Goal: Task Accomplishment & Management: Complete application form

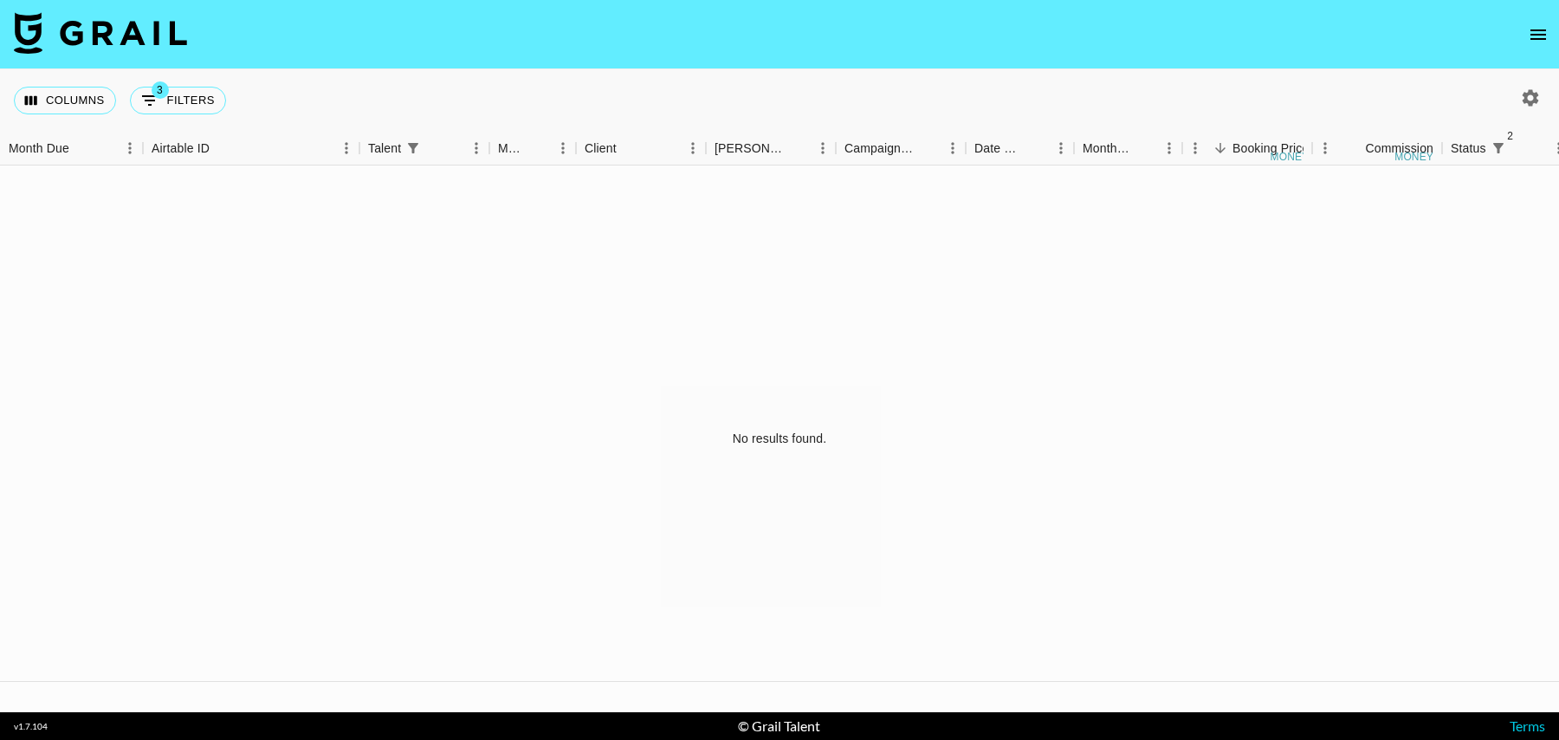
click at [1247, 37] on icon "open drawer" at bounding box center [1539, 34] width 16 height 10
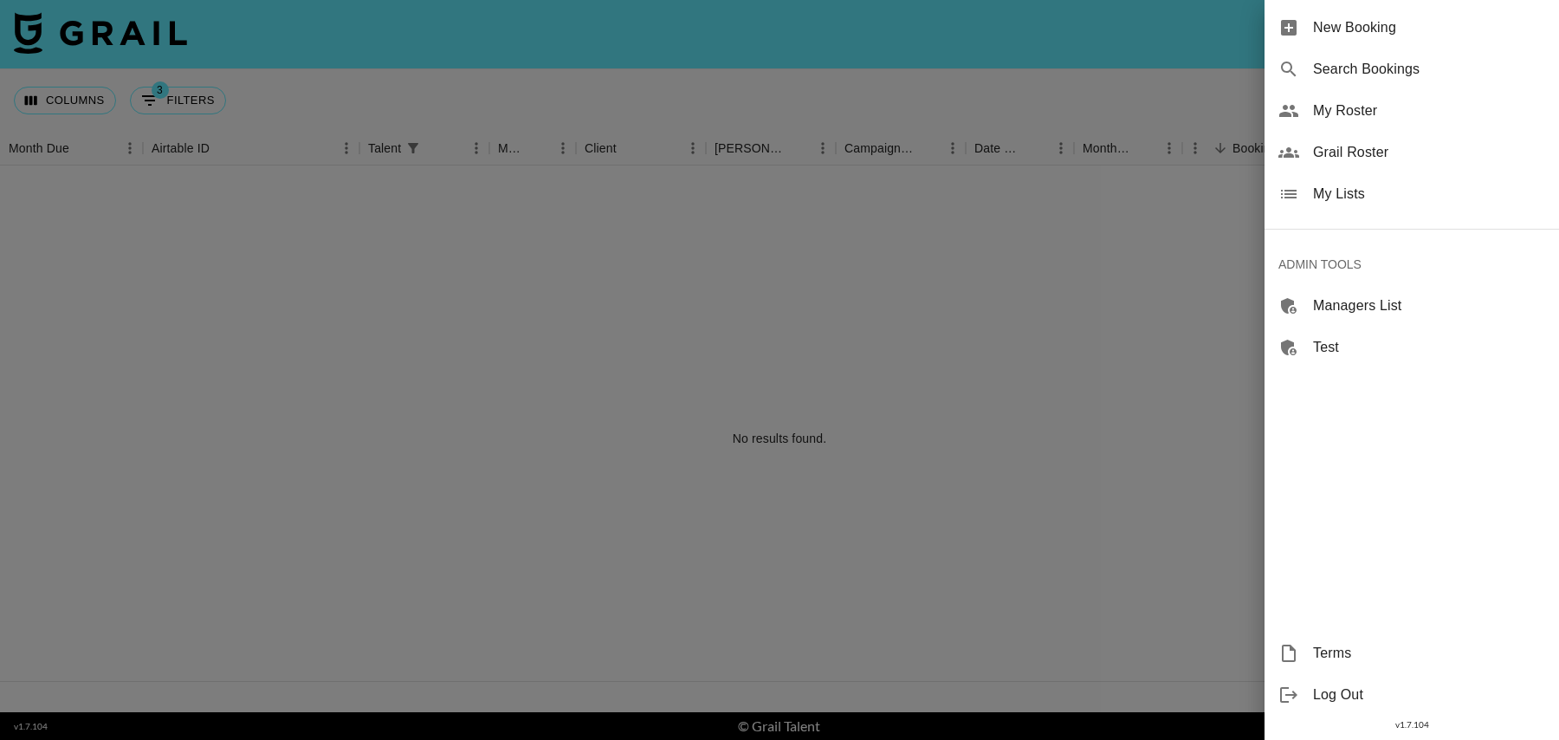
click at [1247, 25] on span "New Booking" at bounding box center [1429, 27] width 232 height 21
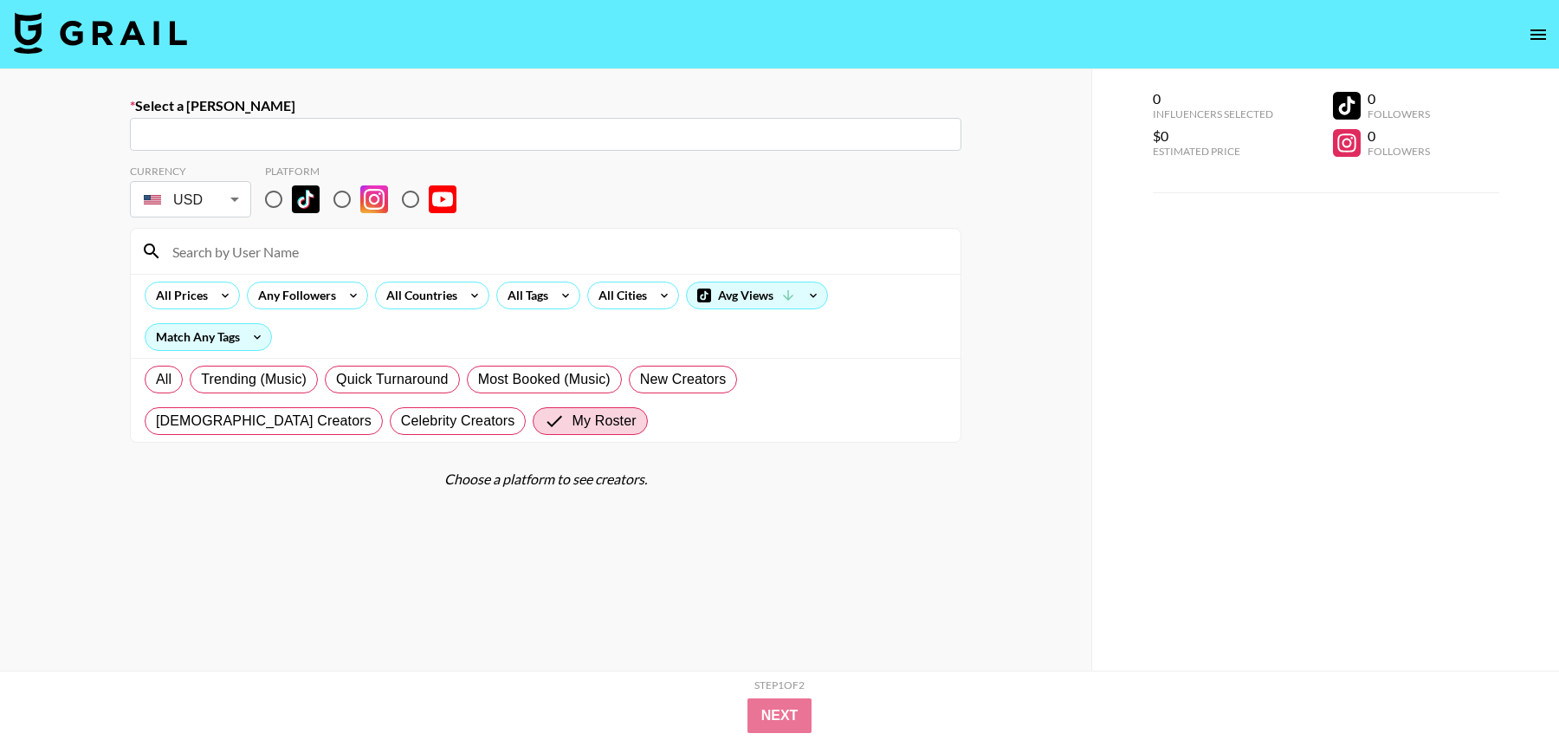
click at [499, 140] on input "text" at bounding box center [545, 135] width 811 height 20
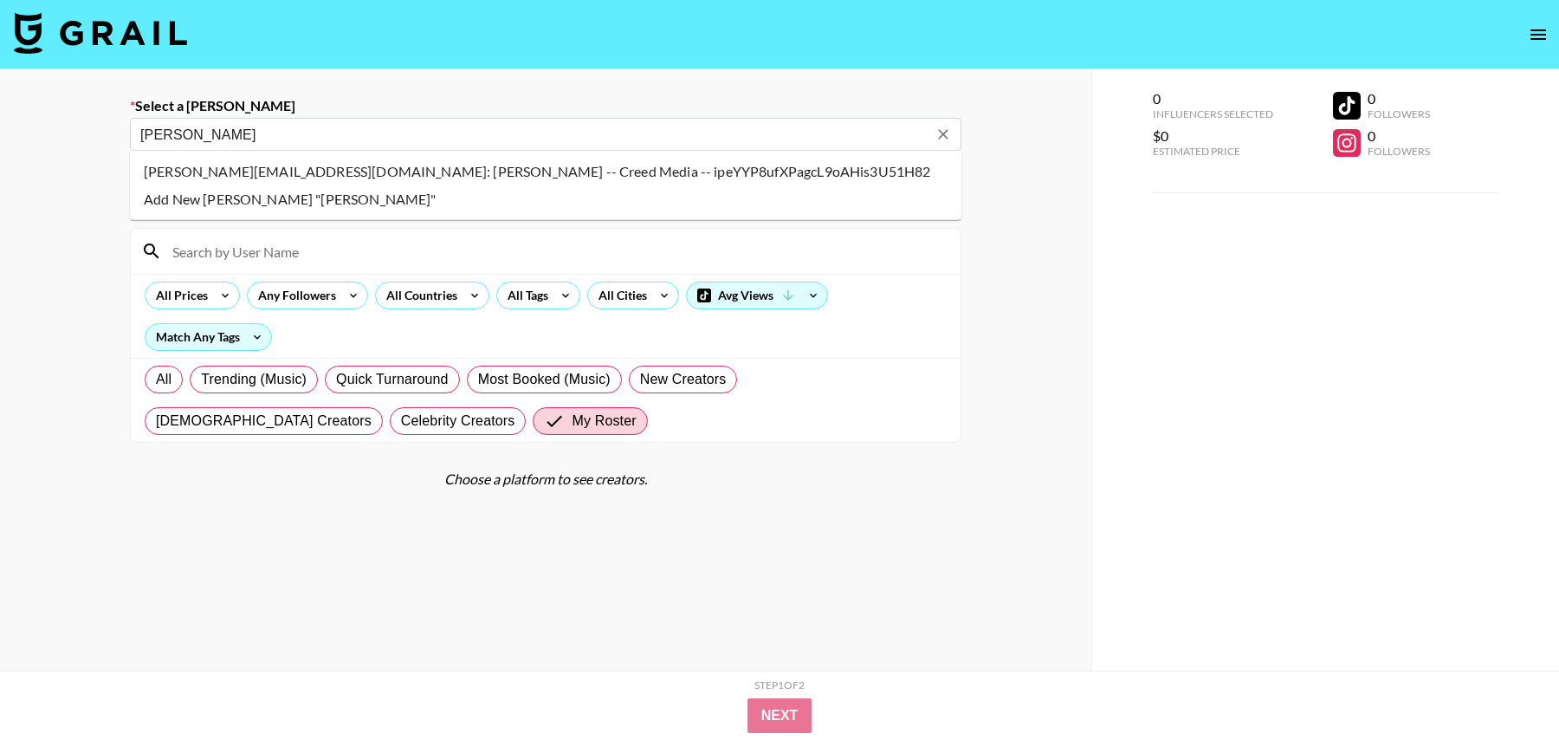
click at [192, 168] on li "[PERSON_NAME][EMAIL_ADDRESS][DOMAIN_NAME]: [PERSON_NAME] -- Creed Media -- ipeY…" at bounding box center [546, 172] width 832 height 28
type input "[PERSON_NAME][EMAIL_ADDRESS][DOMAIN_NAME]: [PERSON_NAME] -- Creed Media -- ipeY…"
select select "Song"
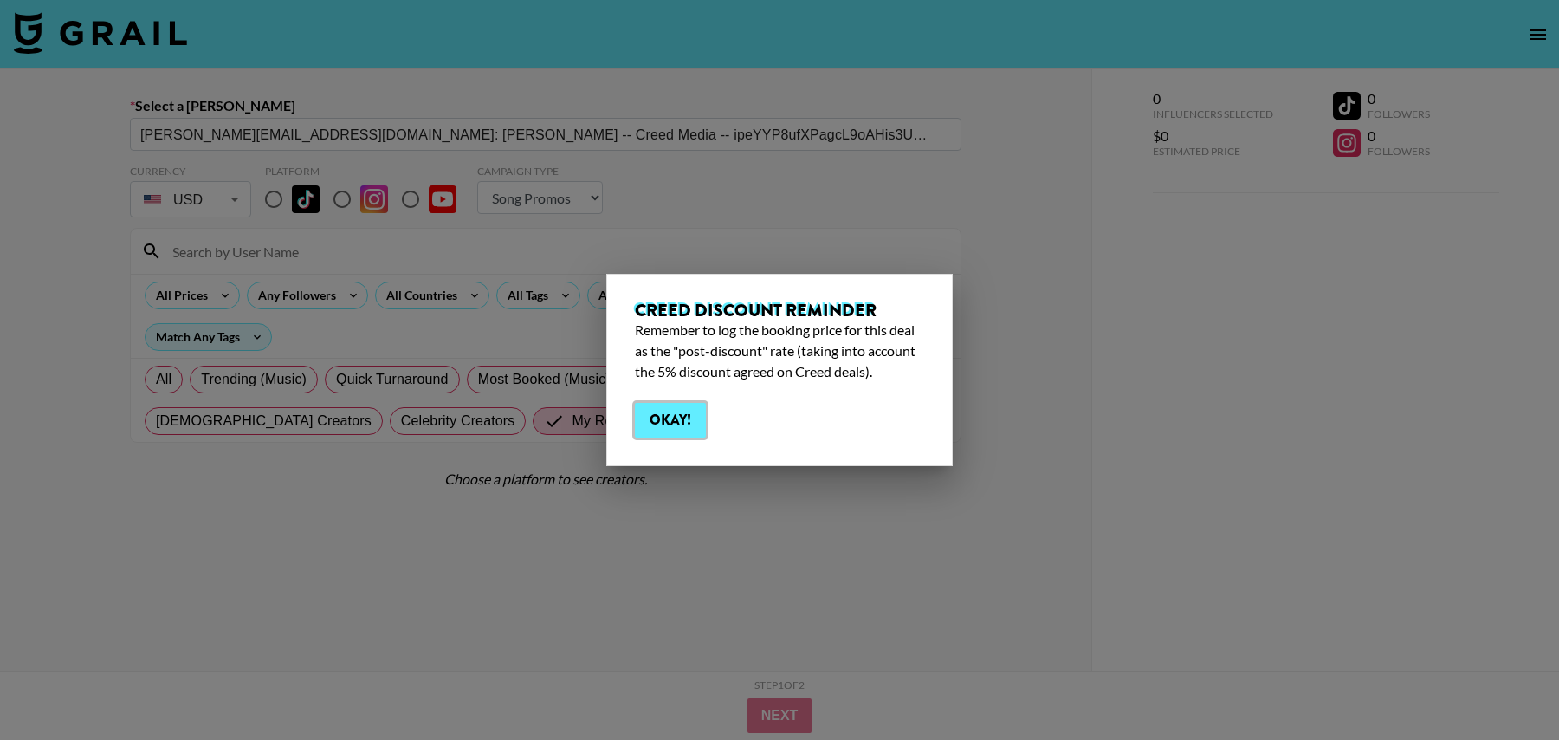
click at [660, 420] on button "Okay!" at bounding box center [670, 420] width 71 height 35
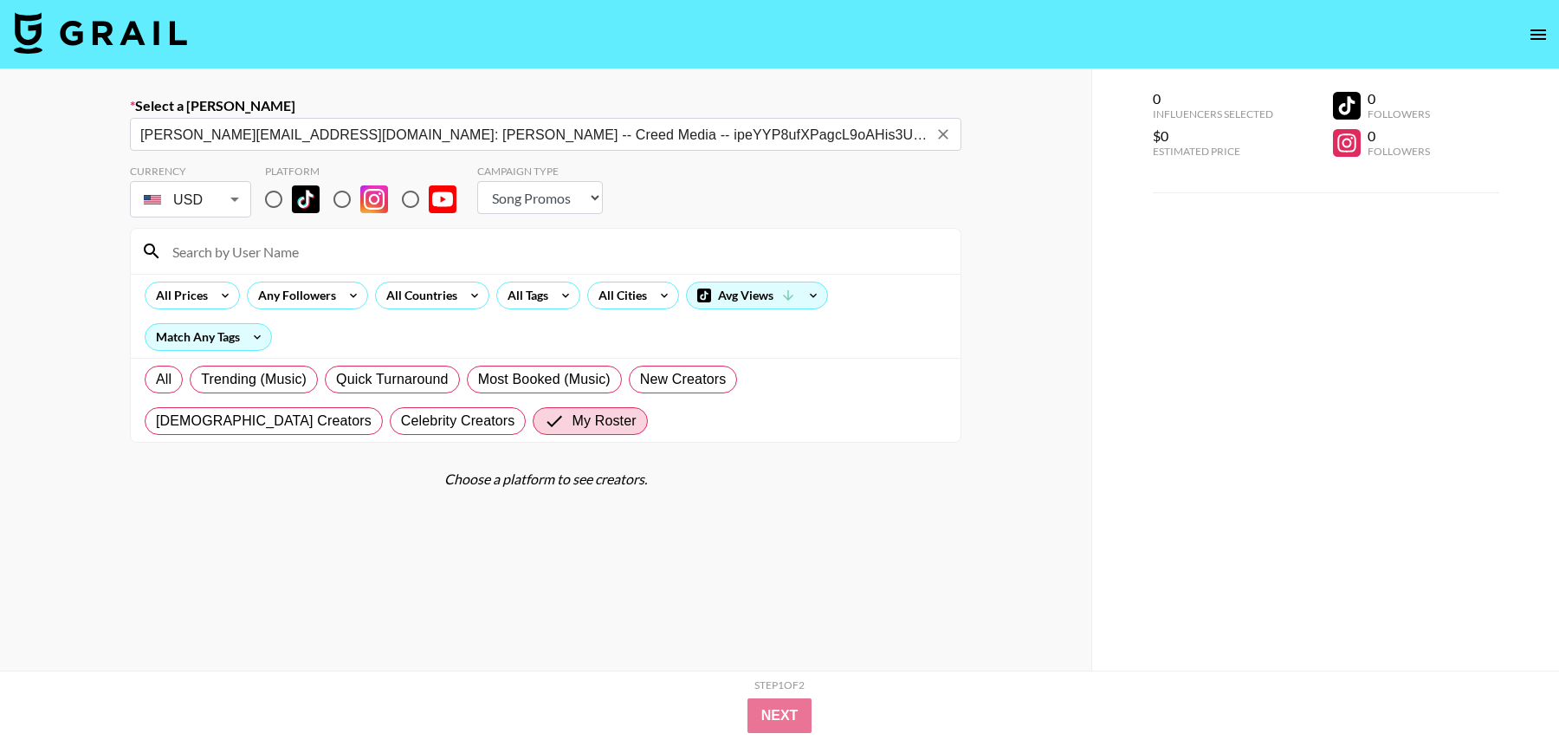
click at [266, 201] on input "radio" at bounding box center [274, 199] width 36 height 36
radio input "true"
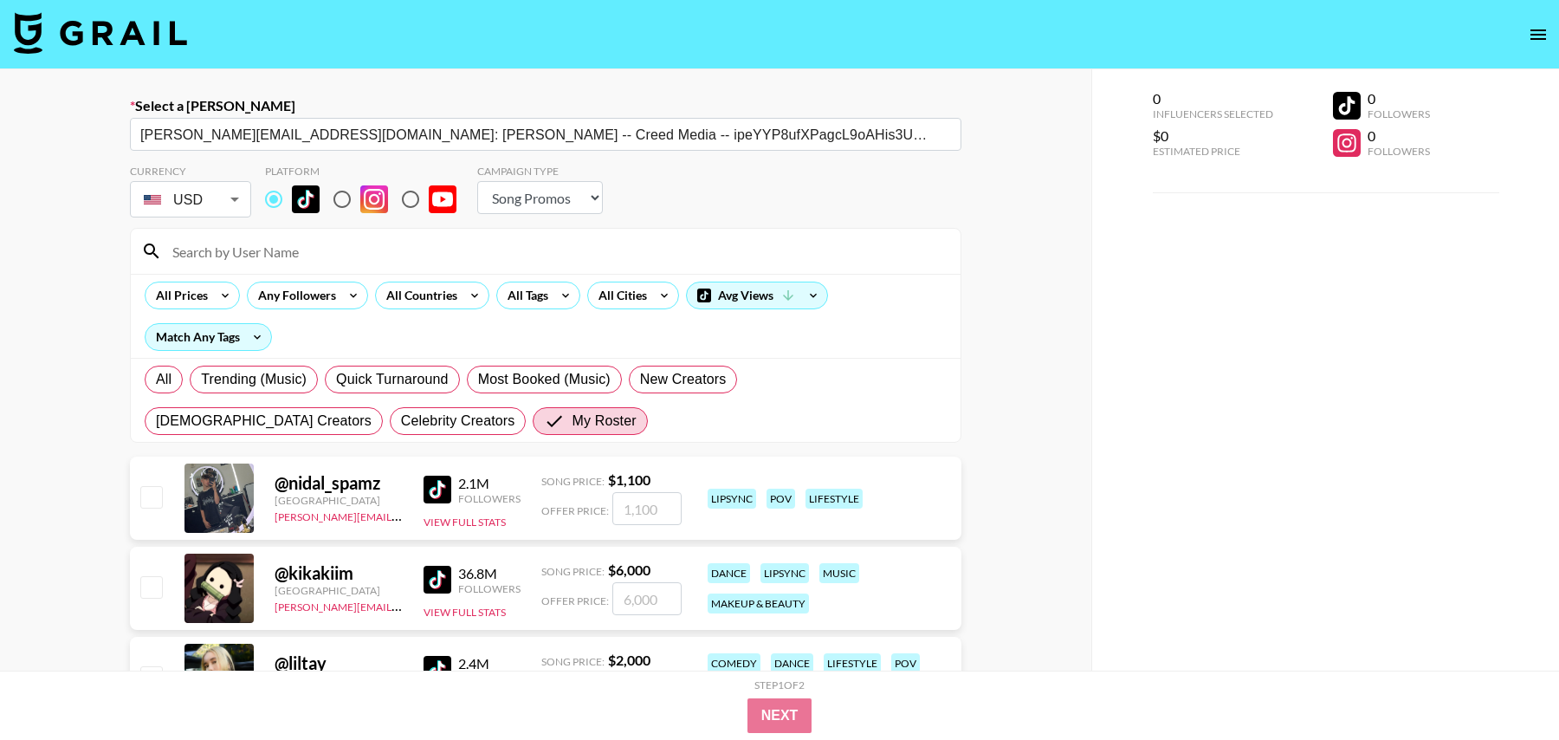
click at [282, 238] on input at bounding box center [556, 251] width 788 height 28
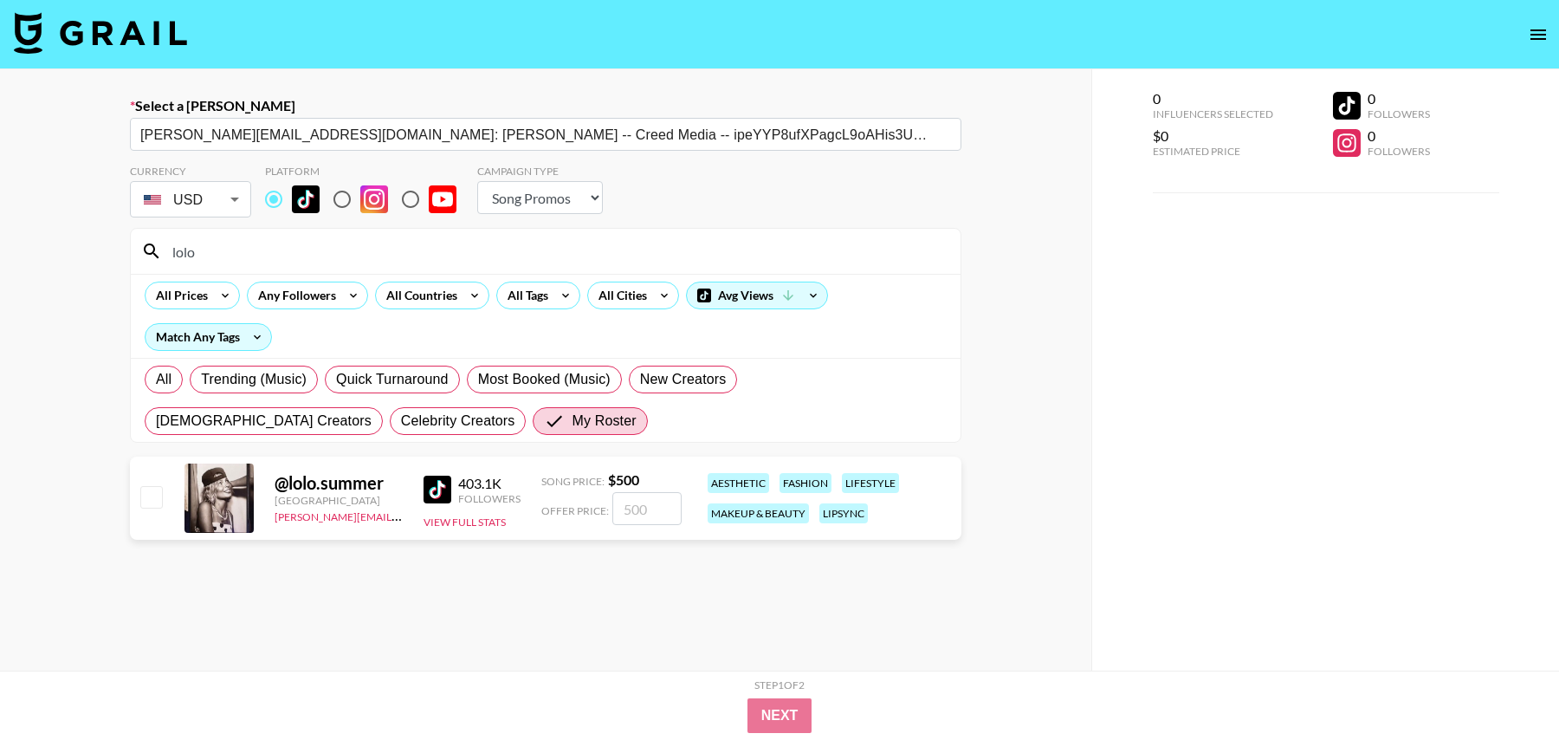
type input "lolo"
click at [155, 495] on input "checkbox" at bounding box center [150, 496] width 21 height 21
checkbox input "true"
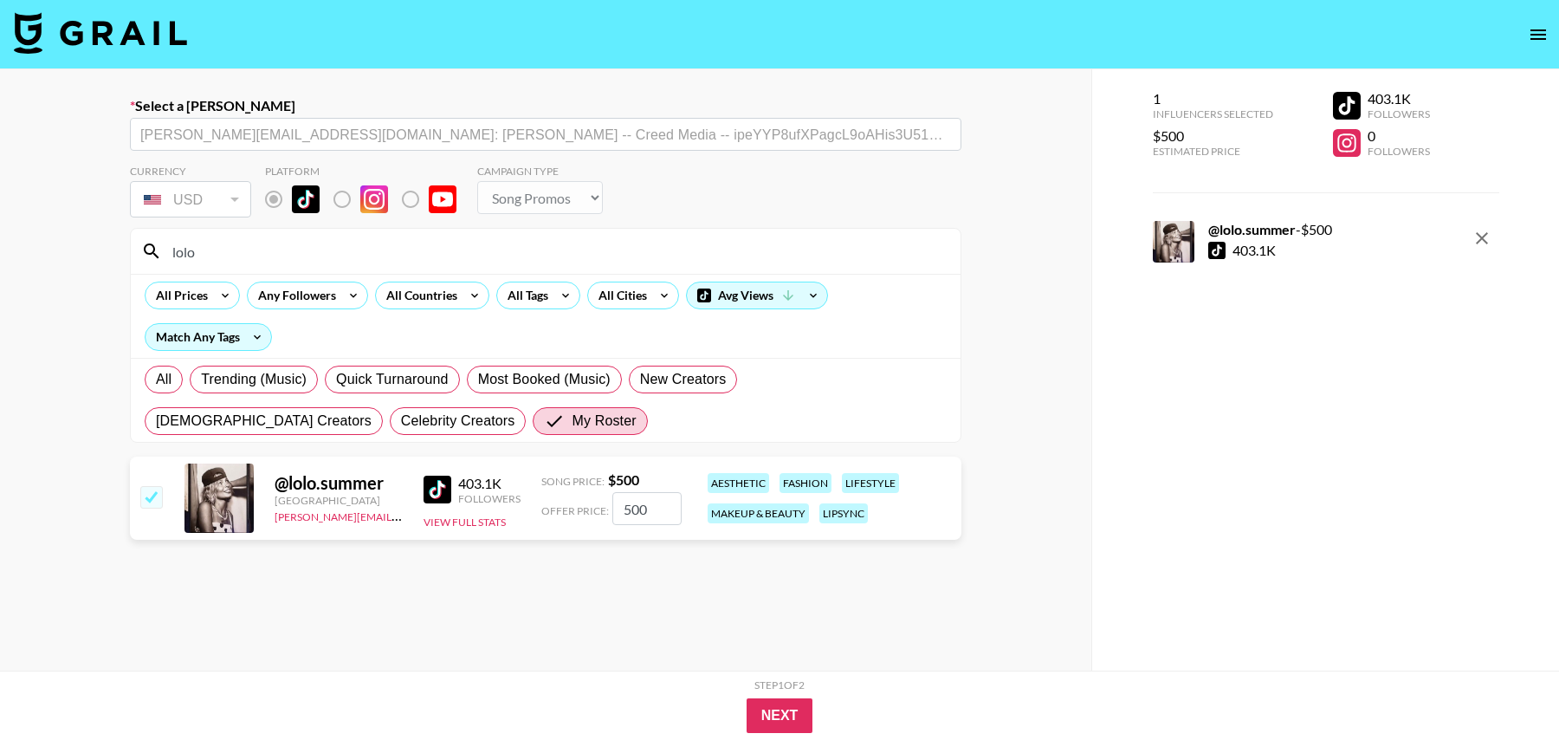
drag, startPoint x: 657, startPoint y: 502, endPoint x: 599, endPoint y: 502, distance: 58.0
click at [599, 502] on div "Offer Price: 500" at bounding box center [611, 508] width 140 height 33
type input "427"
click at [800, 591] on button "Next" at bounding box center [780, 715] width 67 height 35
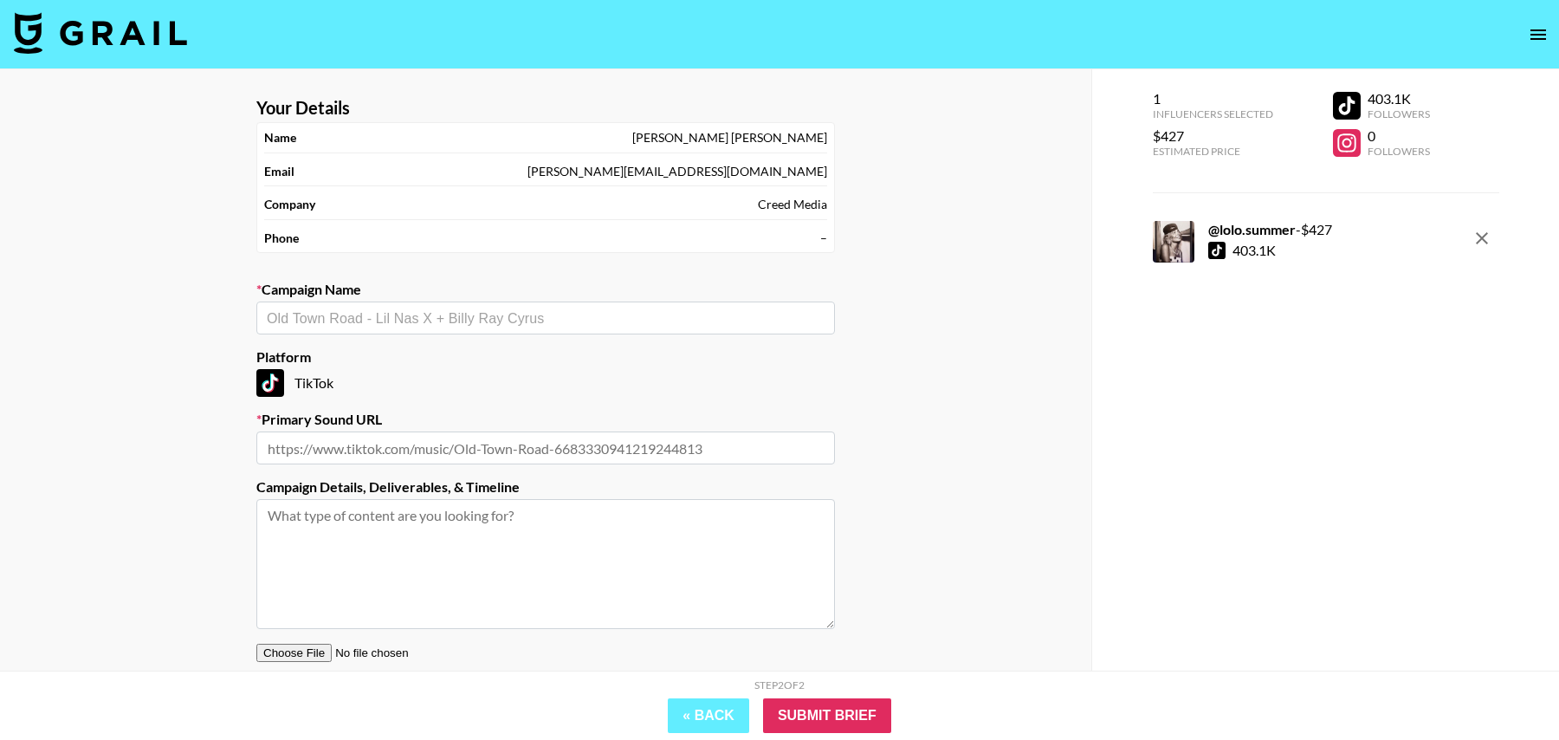
click at [534, 320] on input "text" at bounding box center [546, 318] width 558 height 20
click at [494, 358] on li "Add New Campaign: "drax project - Around You"" at bounding box center [545, 354] width 579 height 28
type input "drax project - Around You"
click at [498, 431] on input "text" at bounding box center [545, 447] width 579 height 33
paste input "[URL][DOMAIN_NAME]"
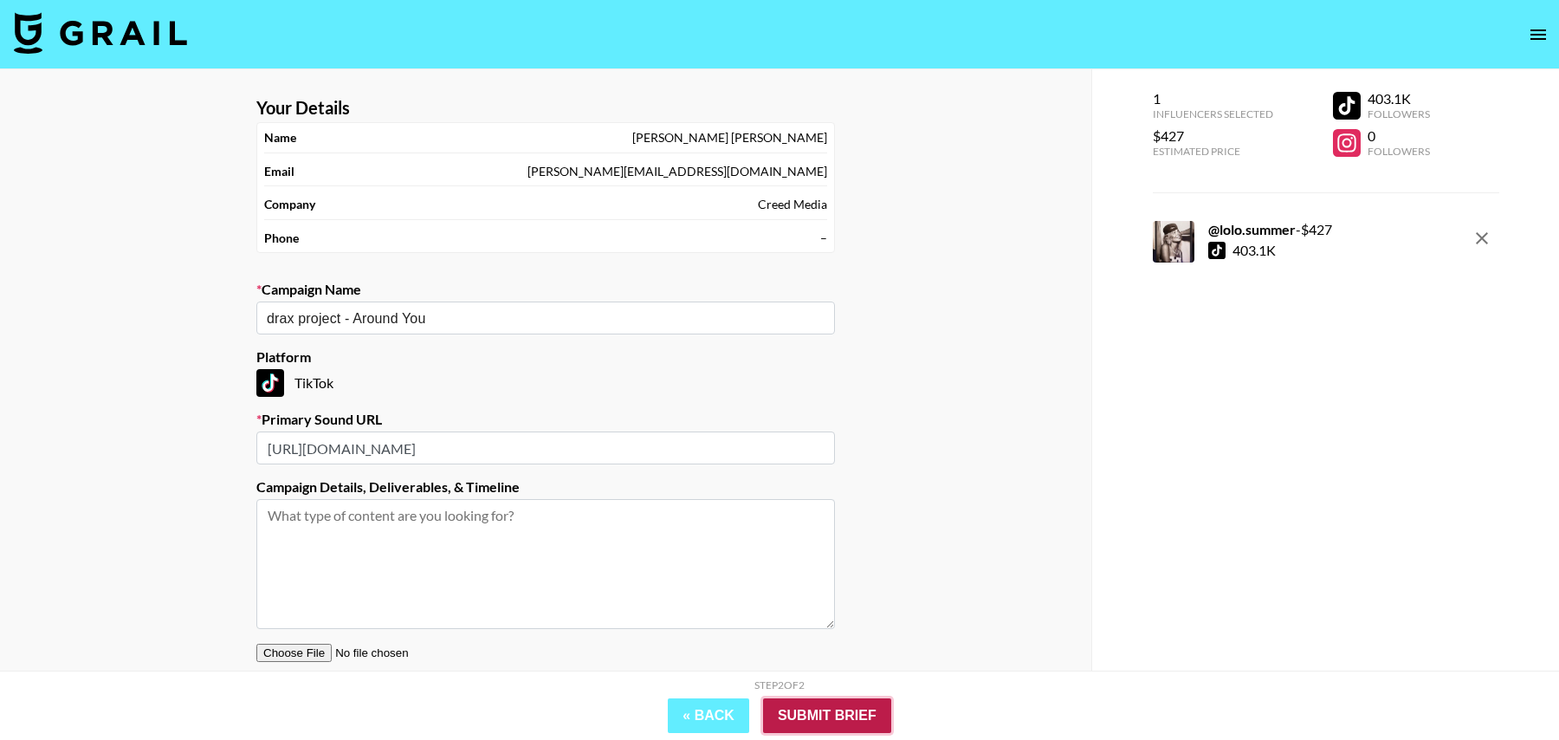
click at [806, 591] on input "Submit Brief" at bounding box center [827, 715] width 128 height 35
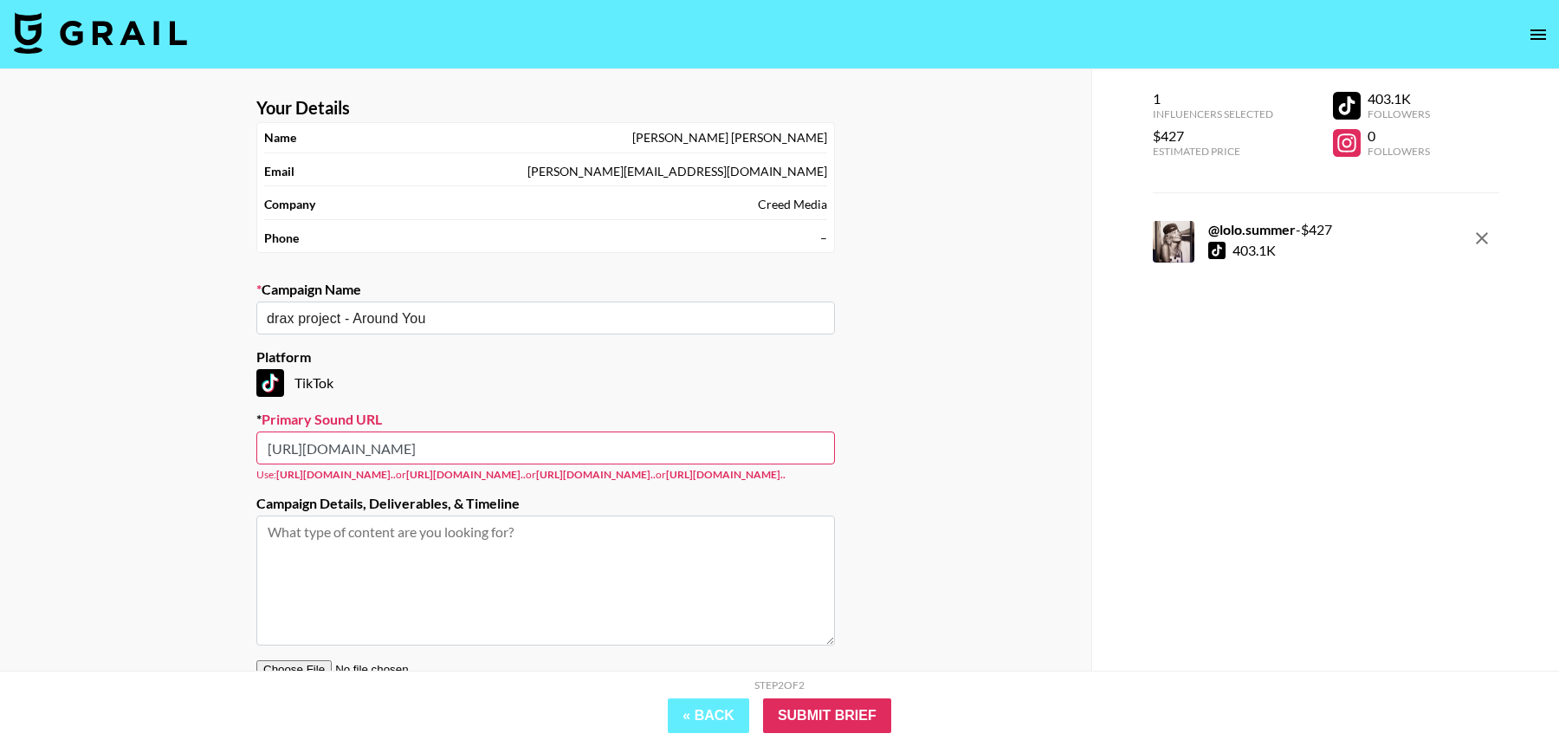
paste input "www."
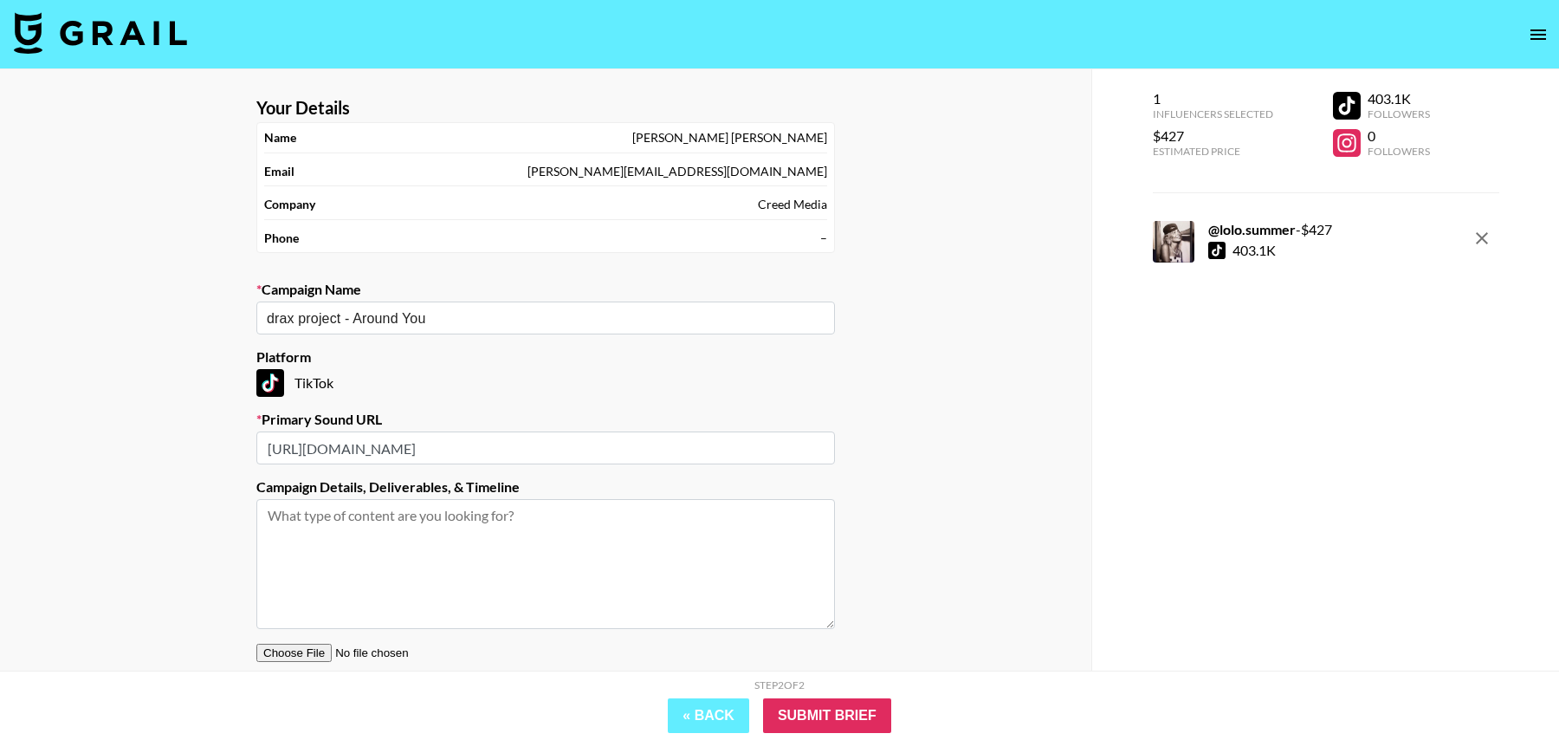
type input "[URL][DOMAIN_NAME]"
click at [664, 510] on textarea at bounding box center [545, 564] width 579 height 130
click at [806, 591] on div "« Back Submit Brief" at bounding box center [780, 715] width 970 height 35
click at [806, 591] on input "Submit Brief" at bounding box center [827, 715] width 128 height 35
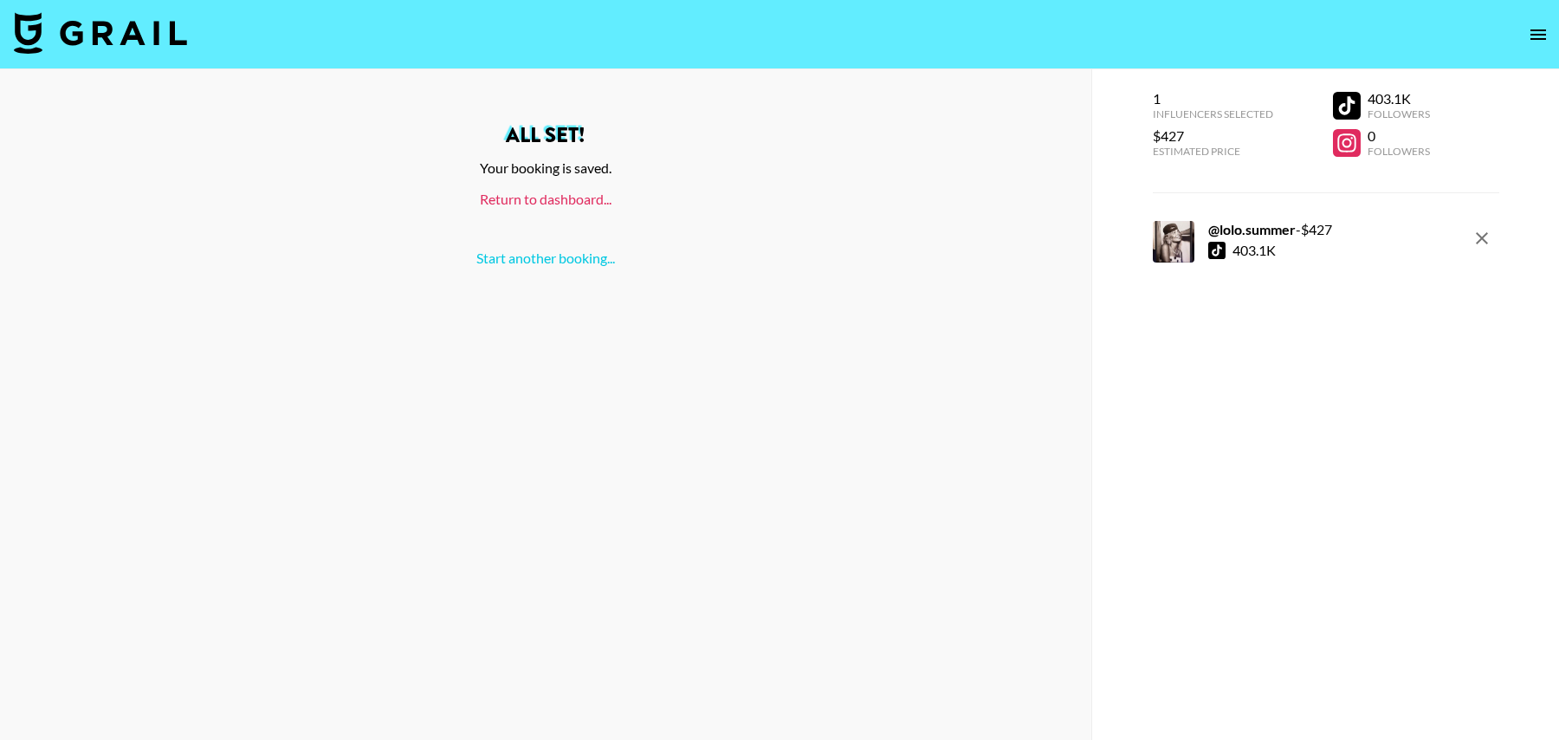
click at [538, 193] on link "Return to dashboard..." at bounding box center [546, 199] width 132 height 16
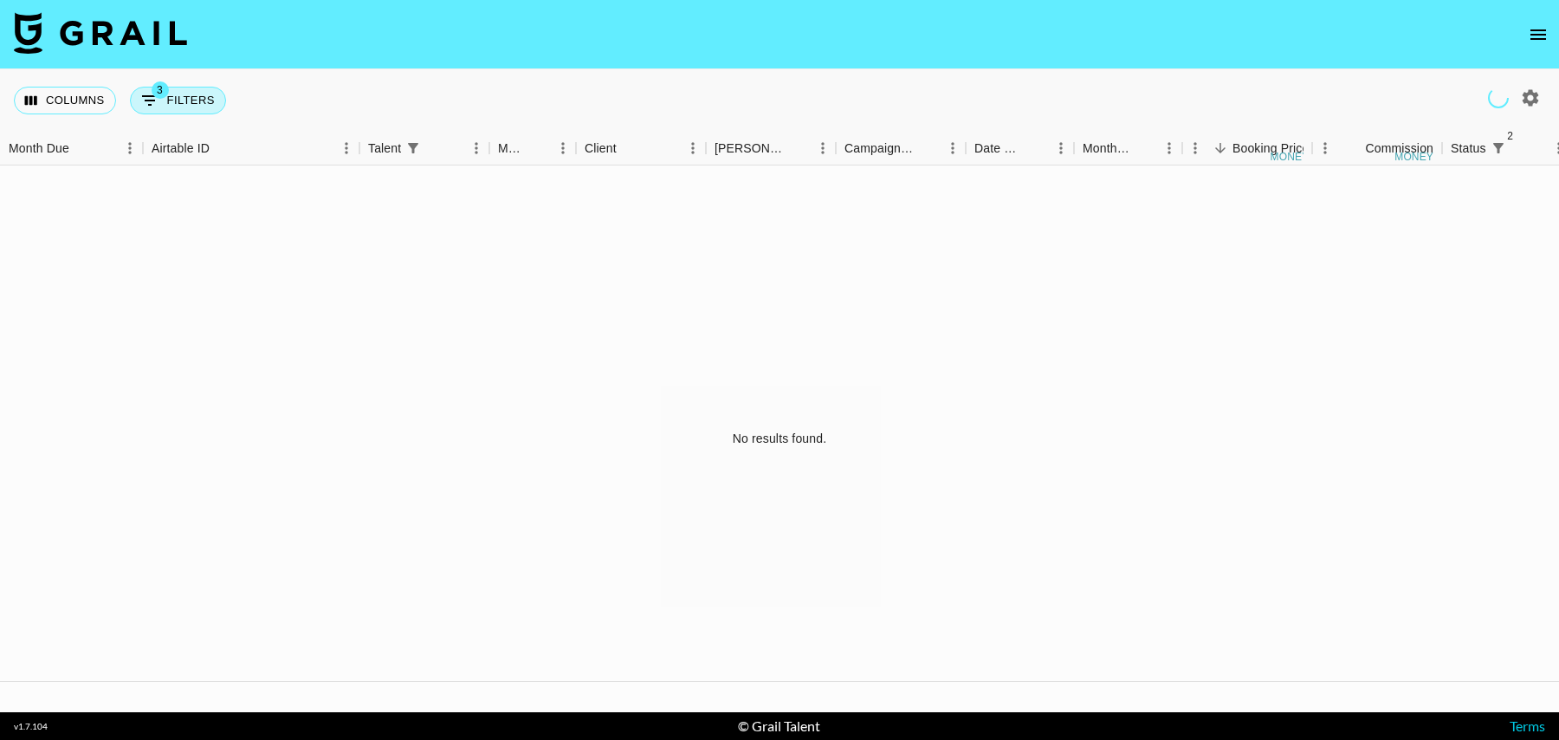
click at [194, 99] on button "3 Filters" at bounding box center [178, 101] width 96 height 28
select select "status"
select select "isNotAnyOf"
select select "status"
select select "isNotAnyOf"
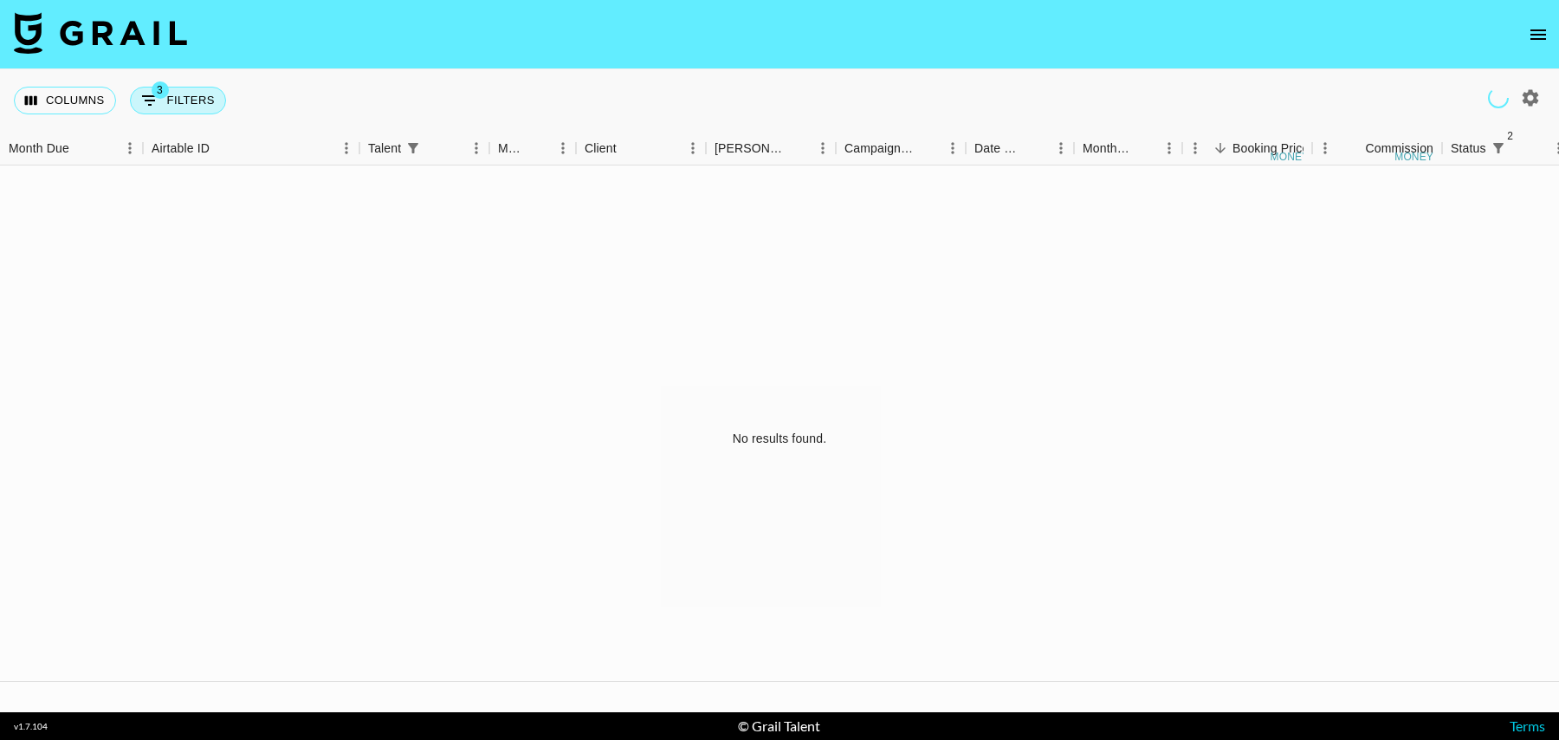
select select "talentName"
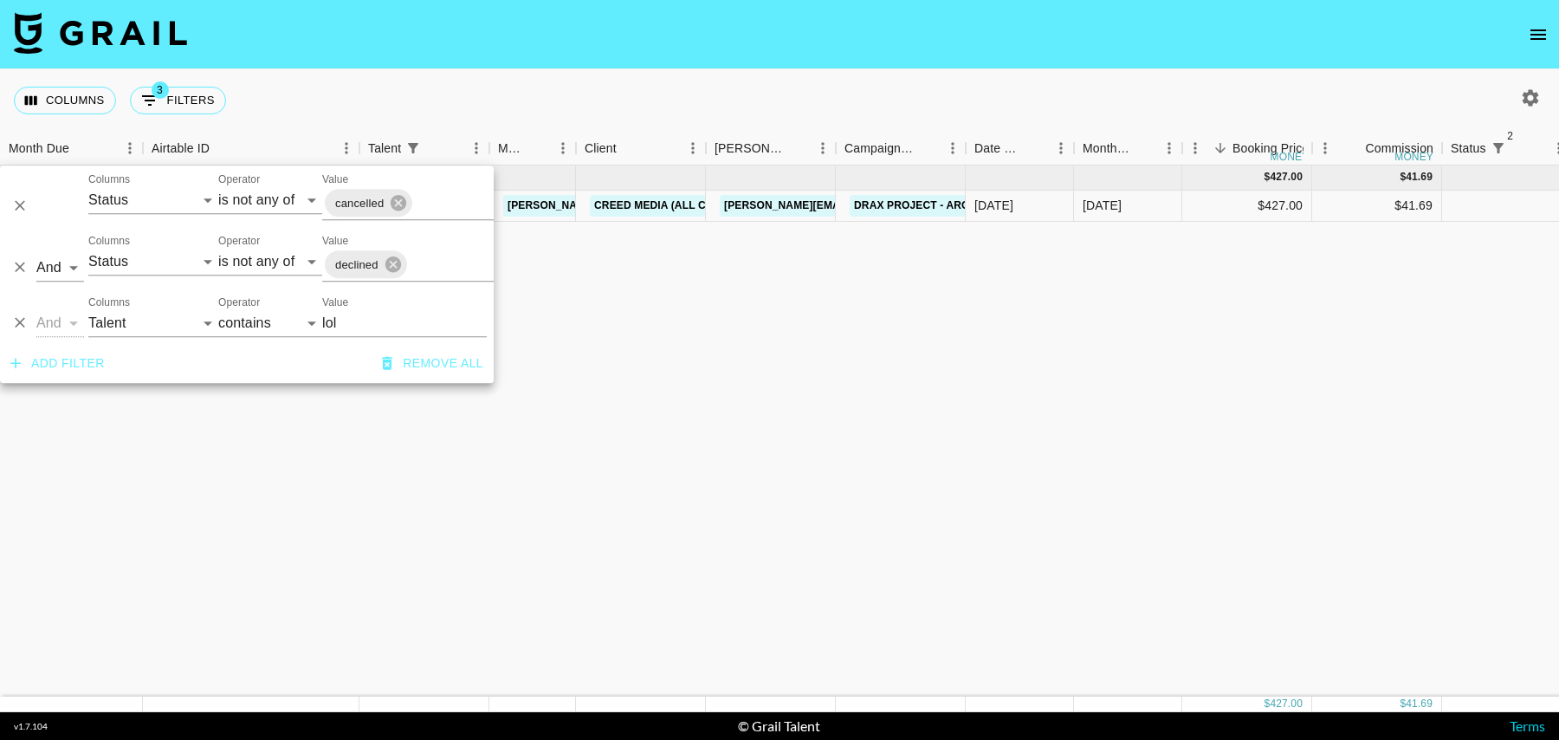
click at [598, 345] on div "Sep '25 ( 1 ) $ 427.00 $ 41.69 lolo.summer tancredi@grail-talent.com Creed Medi…" at bounding box center [1405, 430] width 2811 height 531
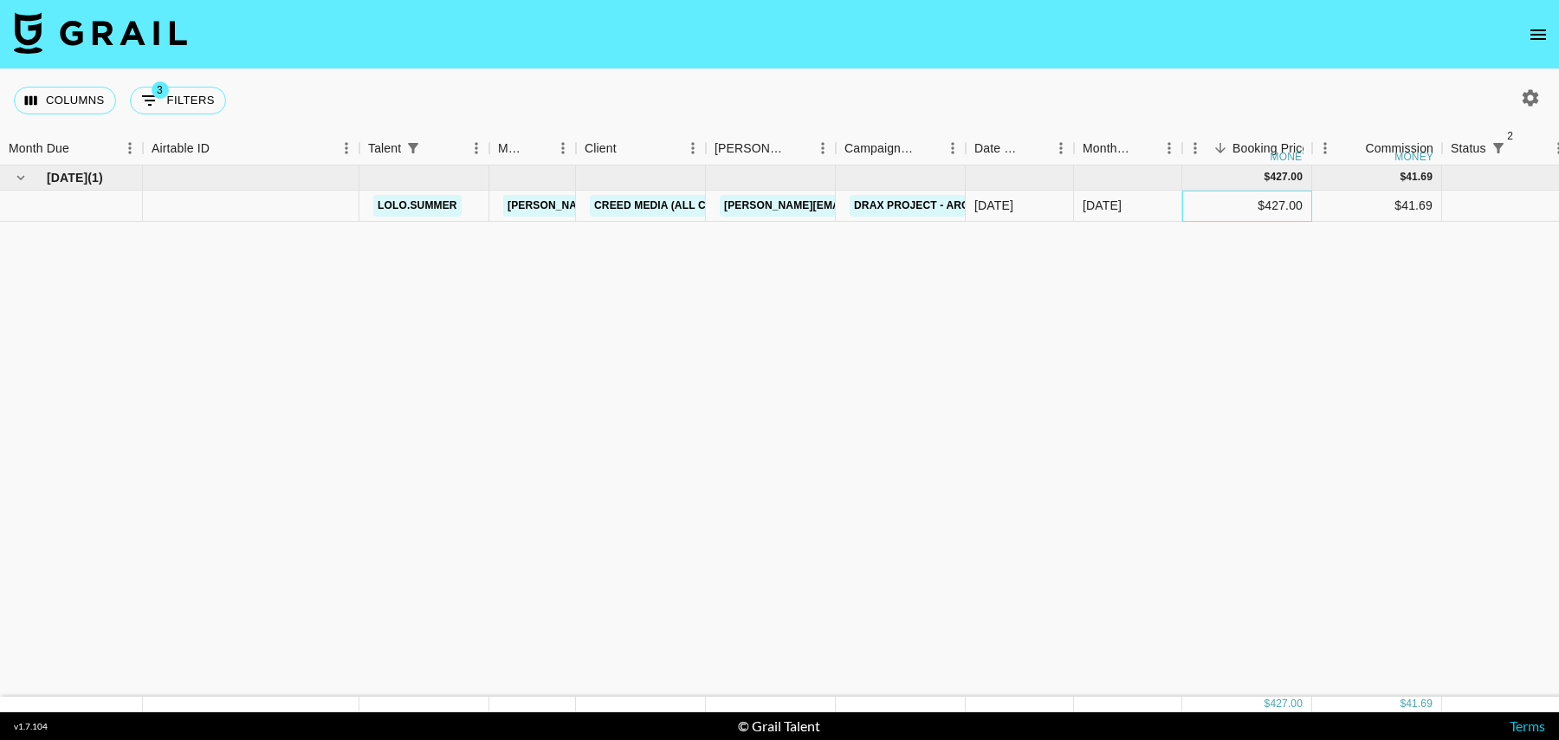
click at [1227, 214] on div "$427.00" at bounding box center [1247, 206] width 130 height 31
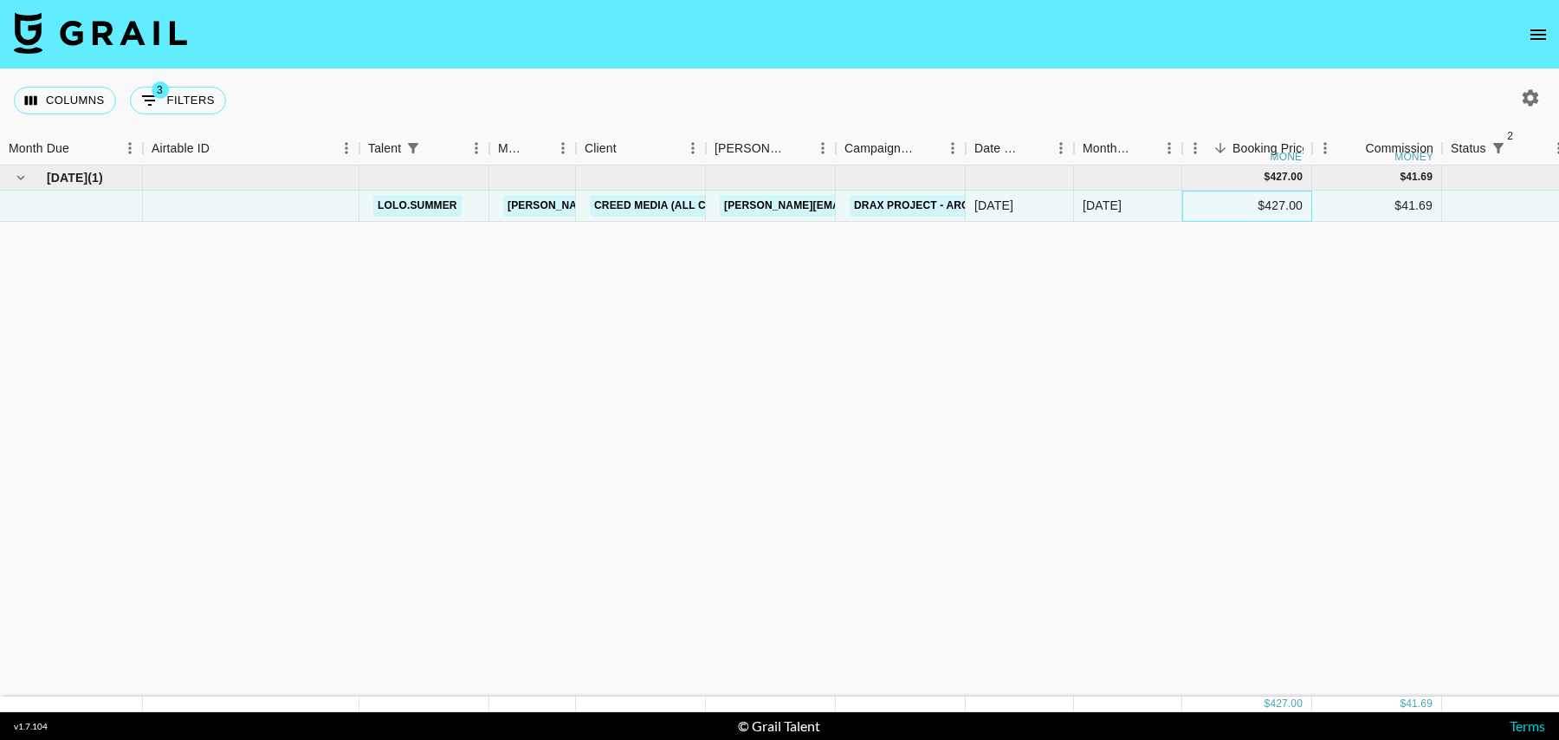
click at [1227, 214] on div "$427.00" at bounding box center [1247, 206] width 130 height 31
type input "427.50"
click at [1482, 198] on div at bounding box center [1507, 206] width 130 height 31
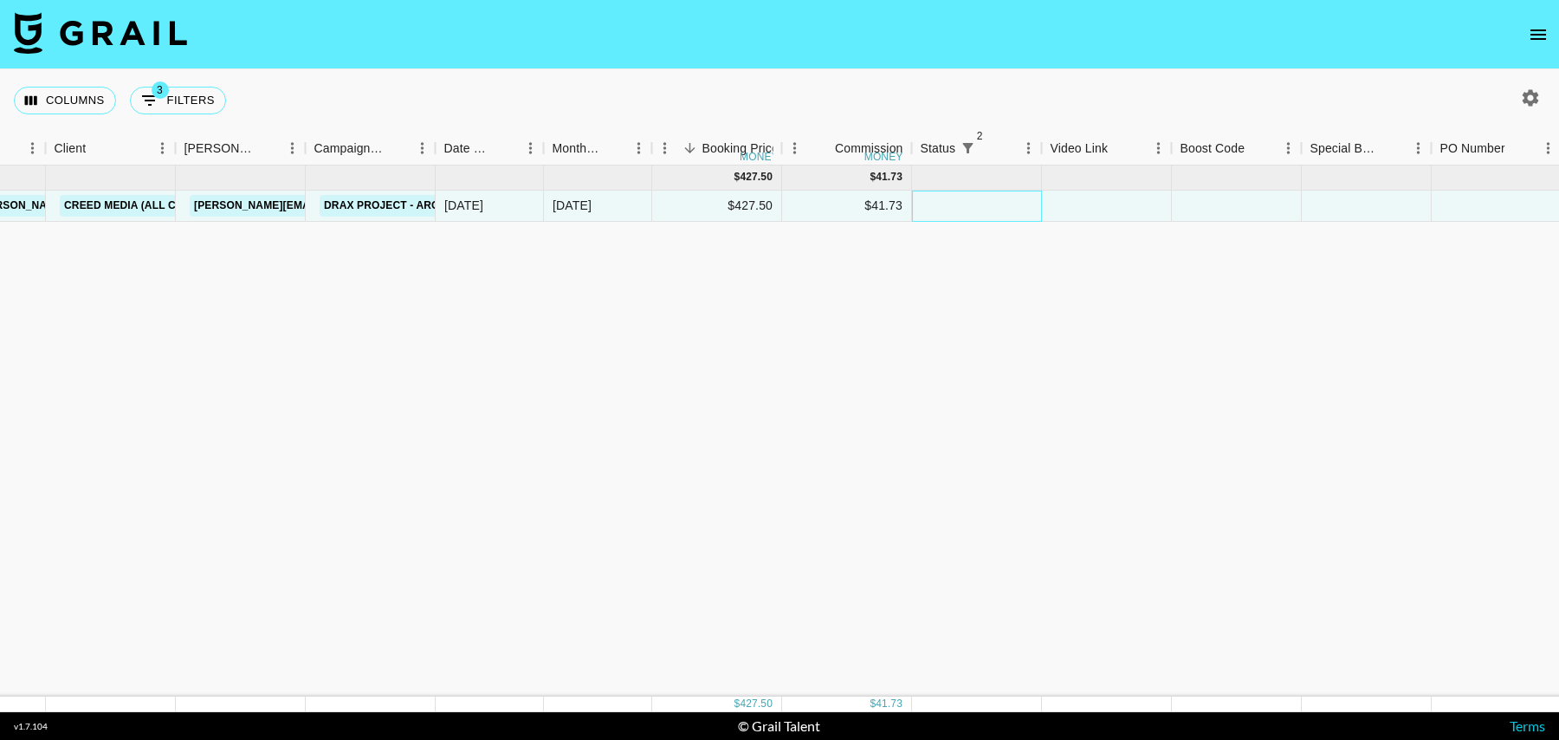
scroll to position [0, 1252]
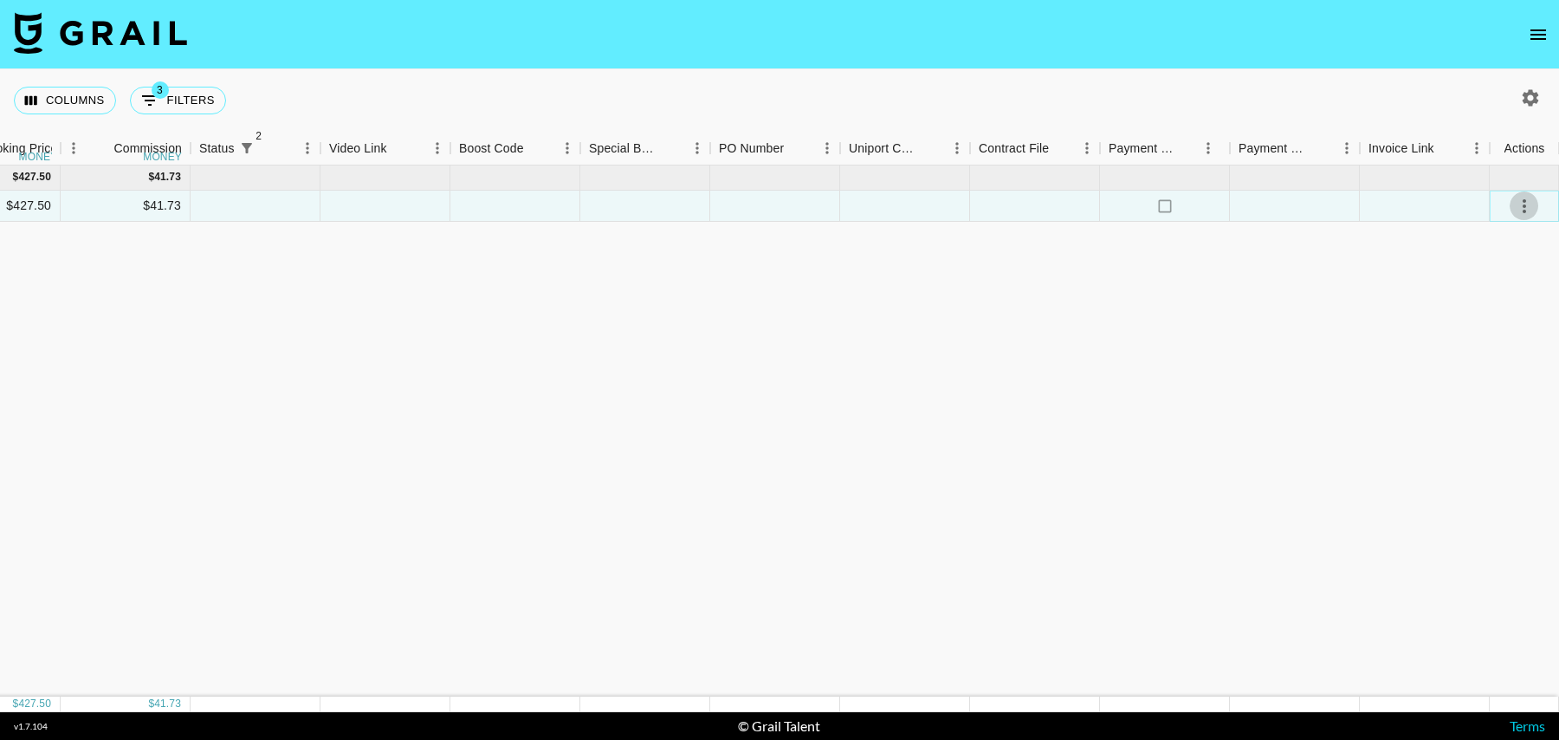
click at [1517, 206] on icon "select merge strategy" at bounding box center [1524, 206] width 21 height 21
click at [1511, 246] on li "Confirm" at bounding box center [1503, 242] width 113 height 31
click at [1395, 206] on div at bounding box center [1425, 206] width 130 height 31
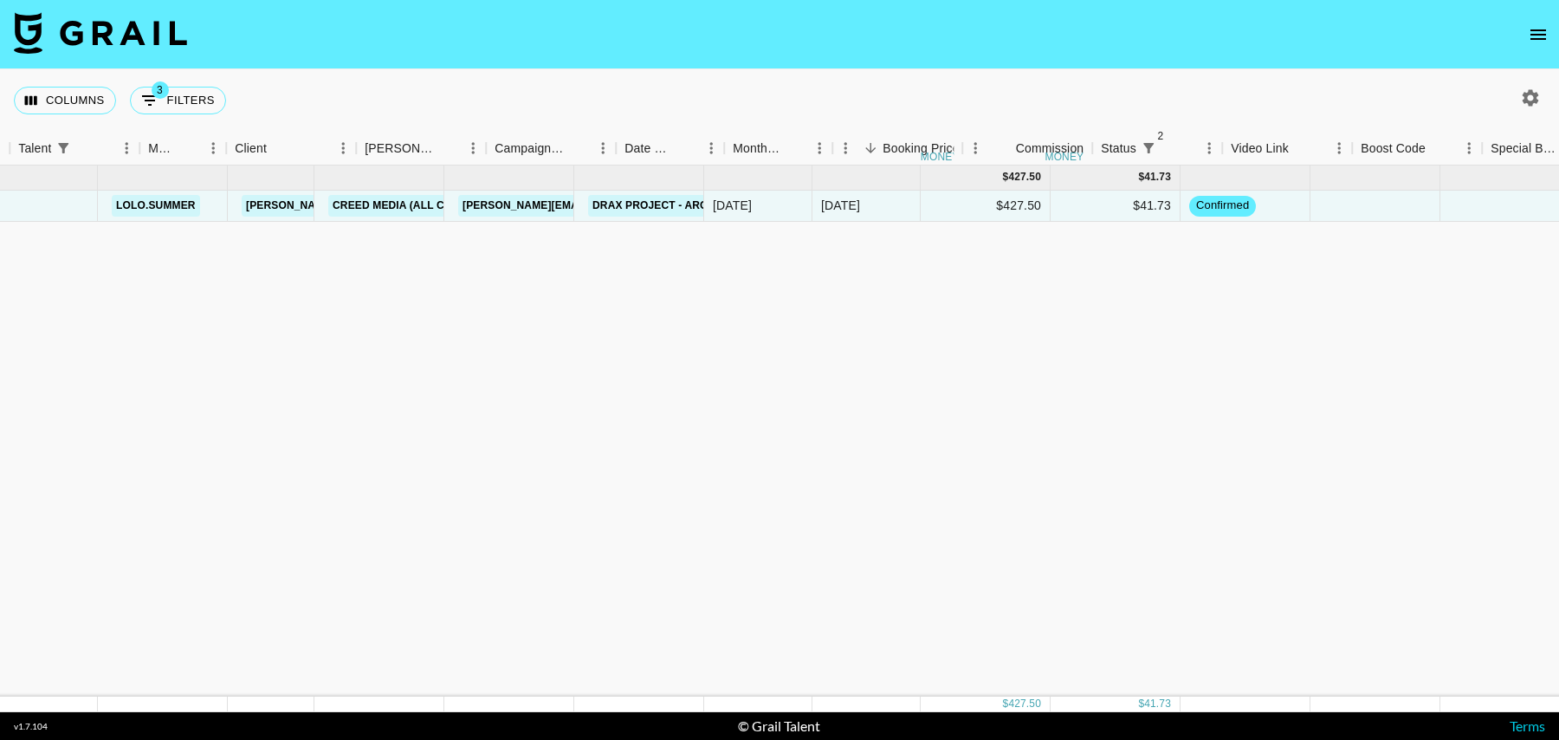
scroll to position [0, 0]
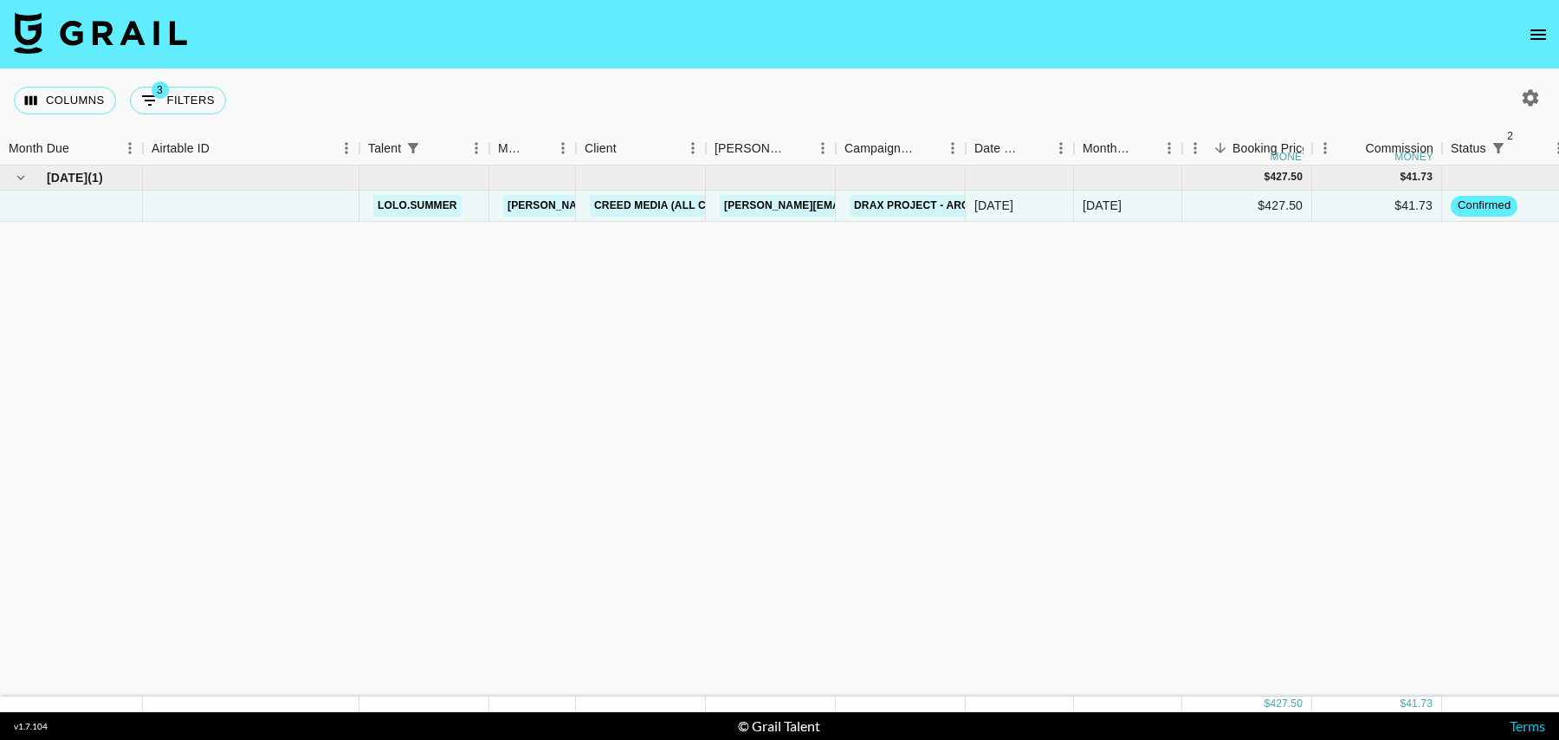
click at [206, 100] on button "3 Filters" at bounding box center [178, 101] width 96 height 28
select select "status"
select select "isNotAnyOf"
select select "status"
select select "isNotAnyOf"
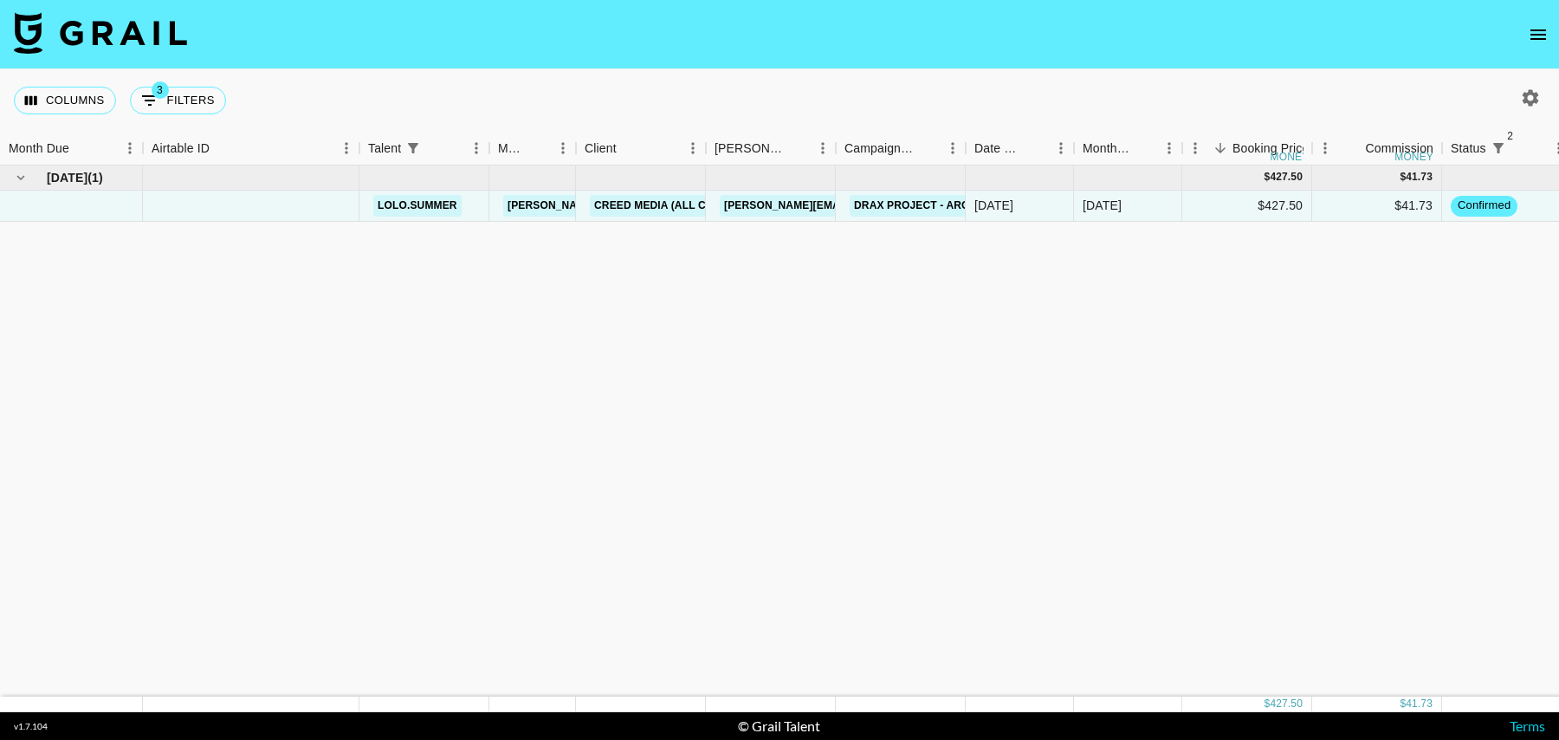
select select "talentName"
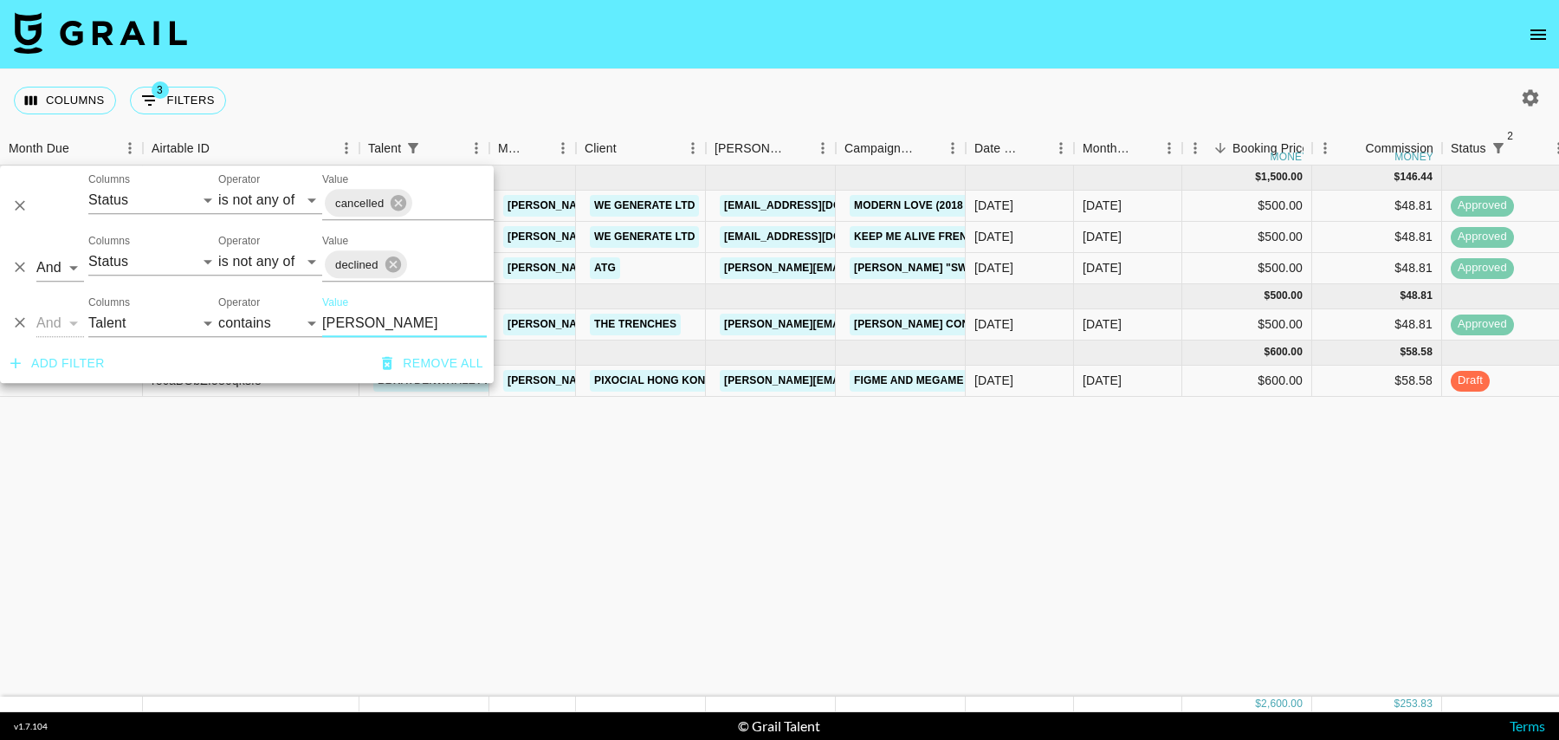
type input "bray"
click at [1228, 385] on div "$600.00" at bounding box center [1247, 381] width 130 height 31
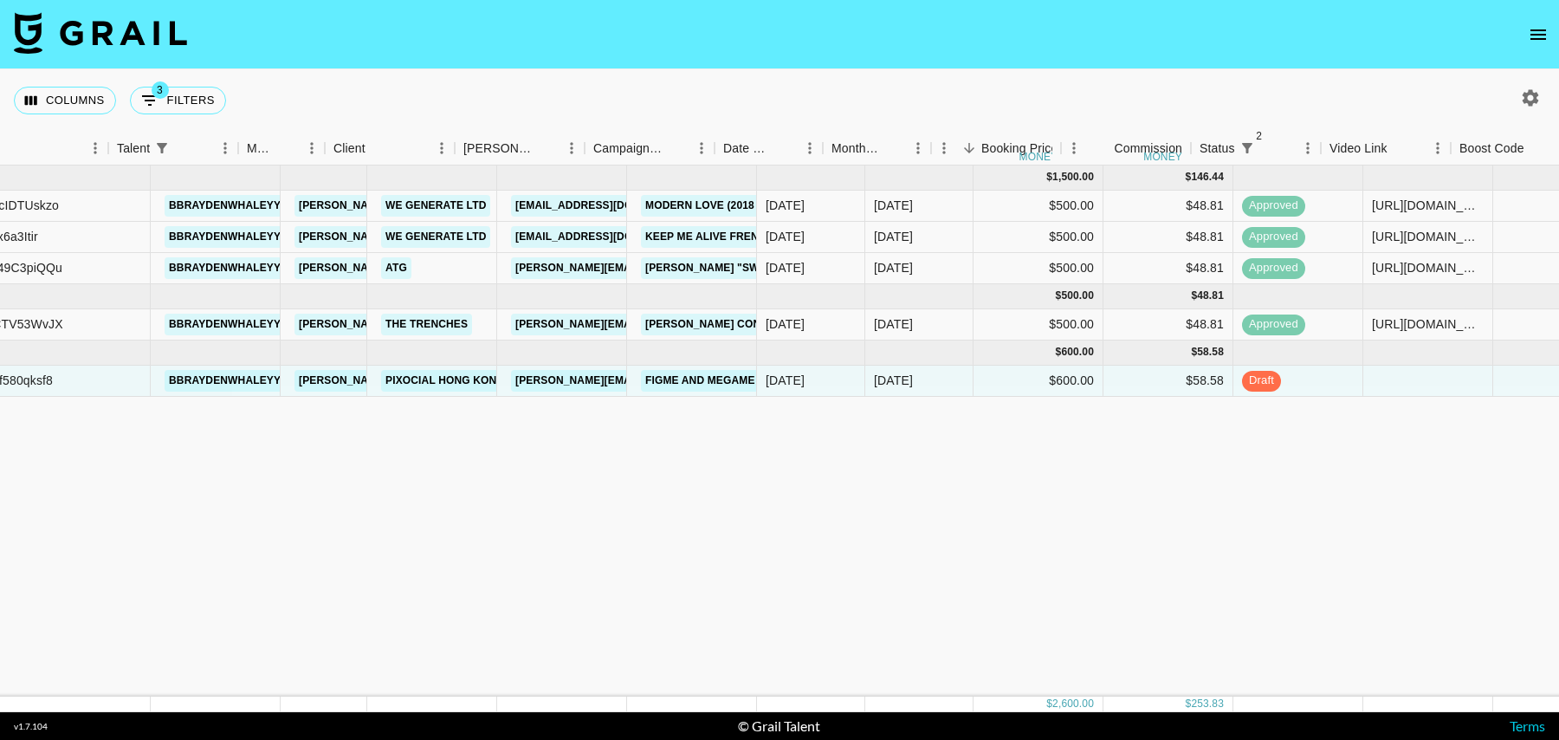
scroll to position [0, 275]
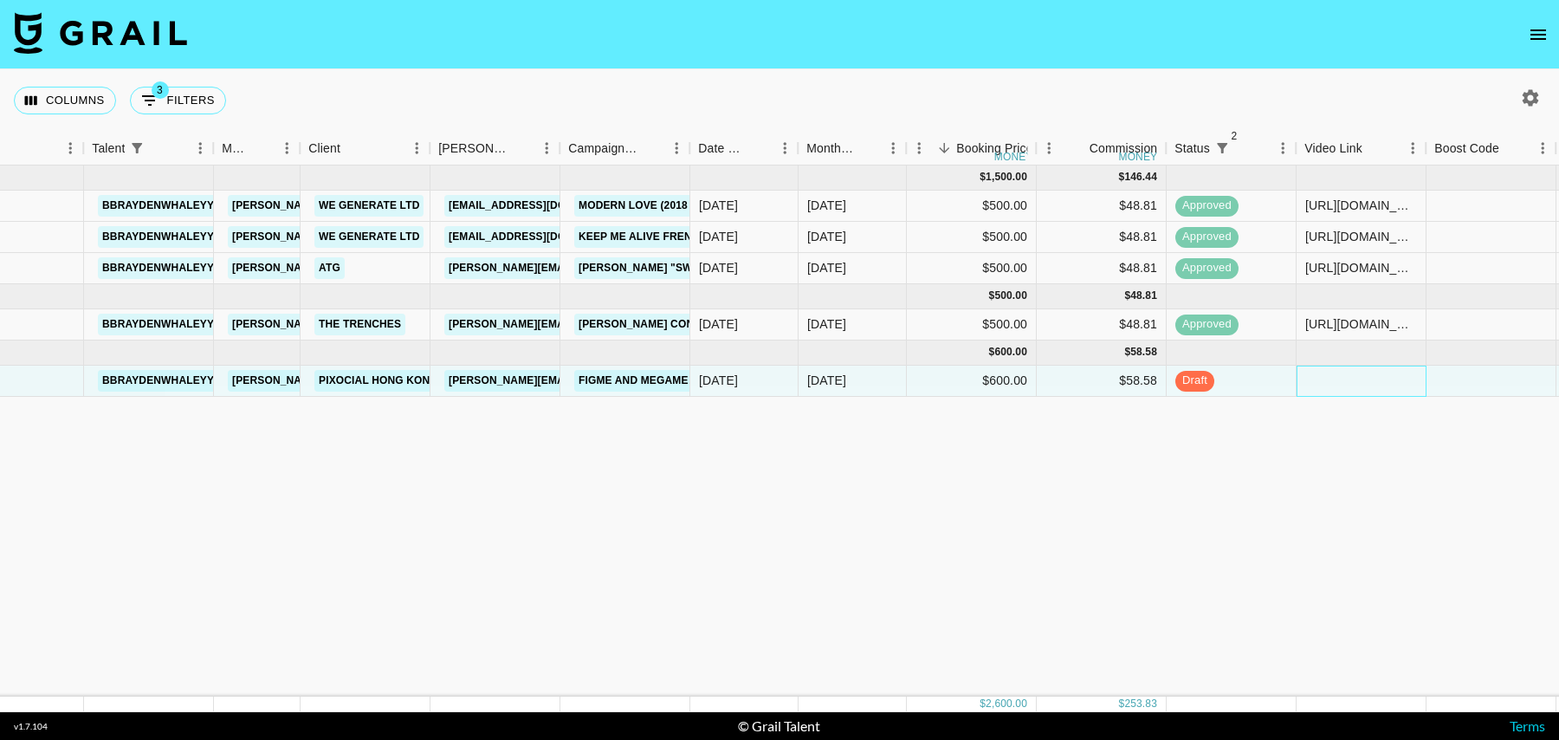
click at [1347, 366] on div at bounding box center [1362, 381] width 130 height 31
type input "https://www.instagram.com/reel/DPAVs6GAW02/?igsh=MWowMnFnemZyZWxreQ%3D%3D"
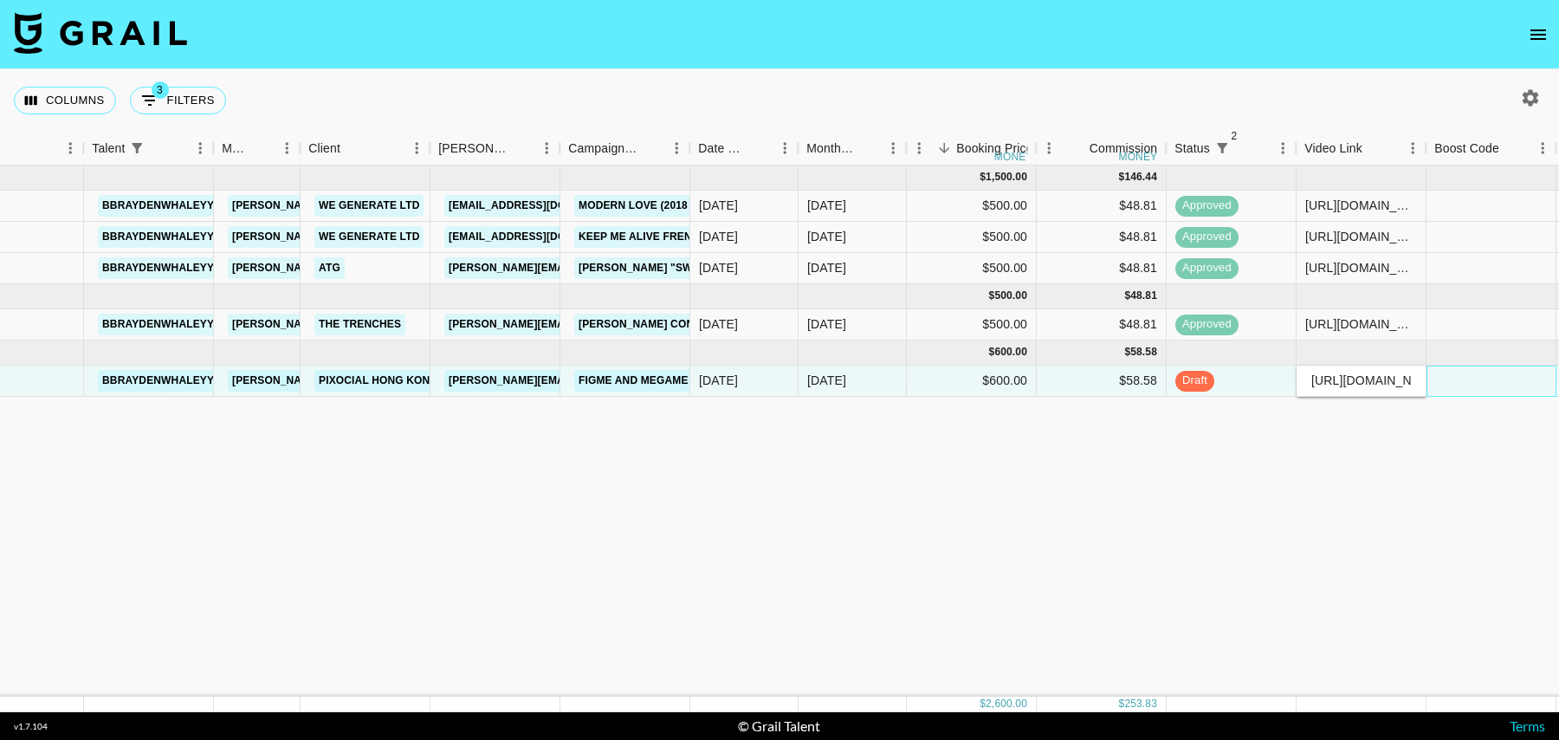
click at [1480, 380] on div at bounding box center [1492, 381] width 130 height 31
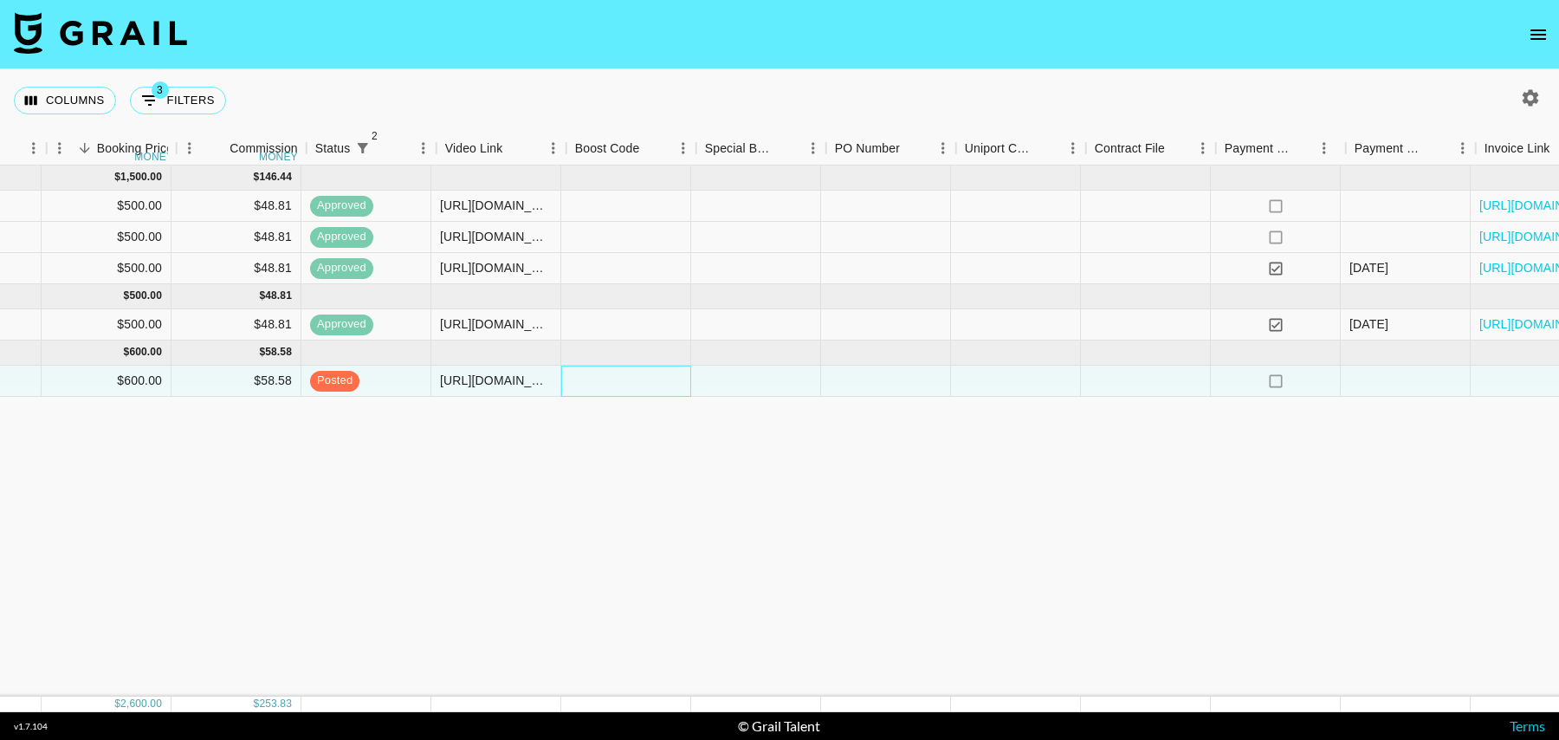
scroll to position [0, 1148]
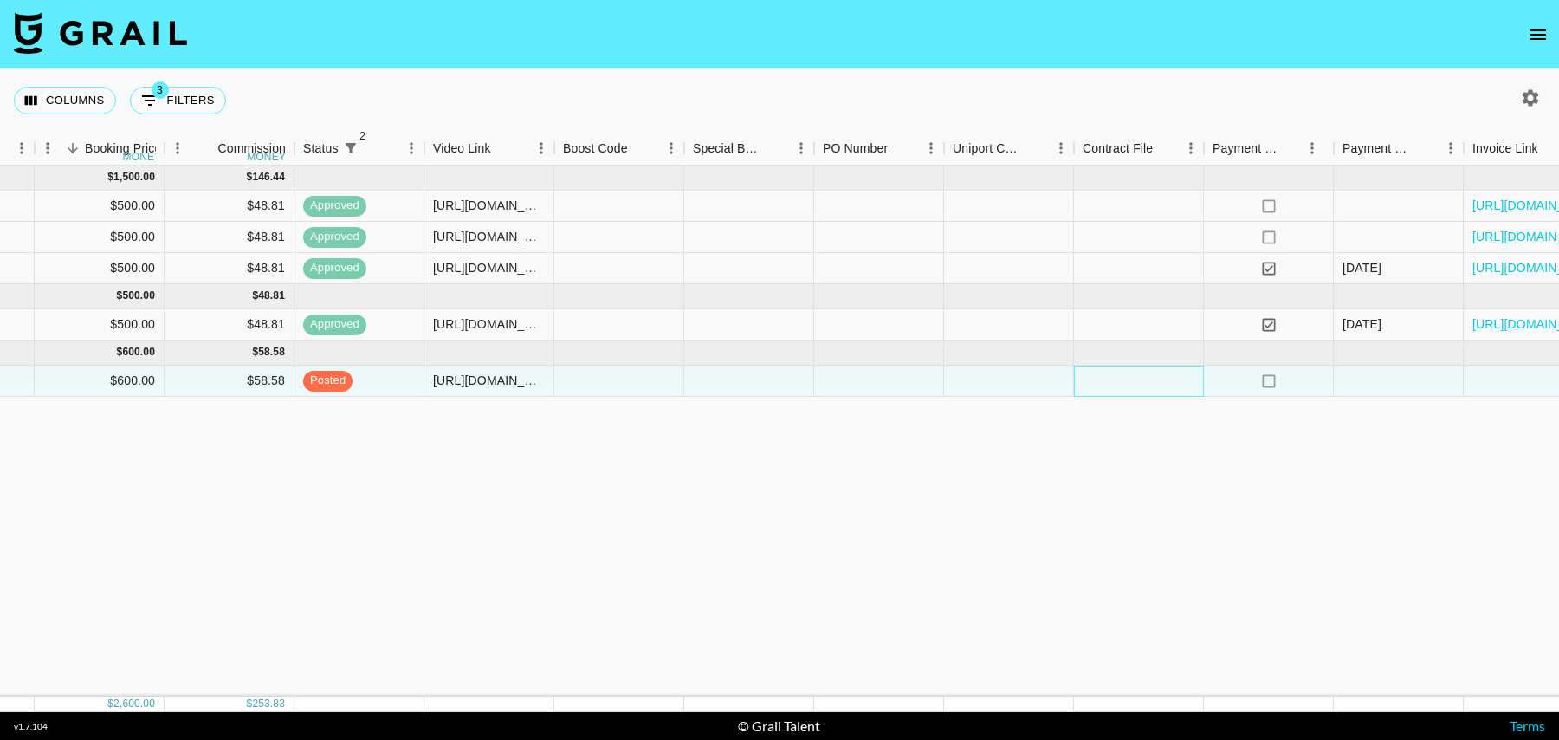
click at [1121, 376] on div at bounding box center [1139, 381] width 130 height 31
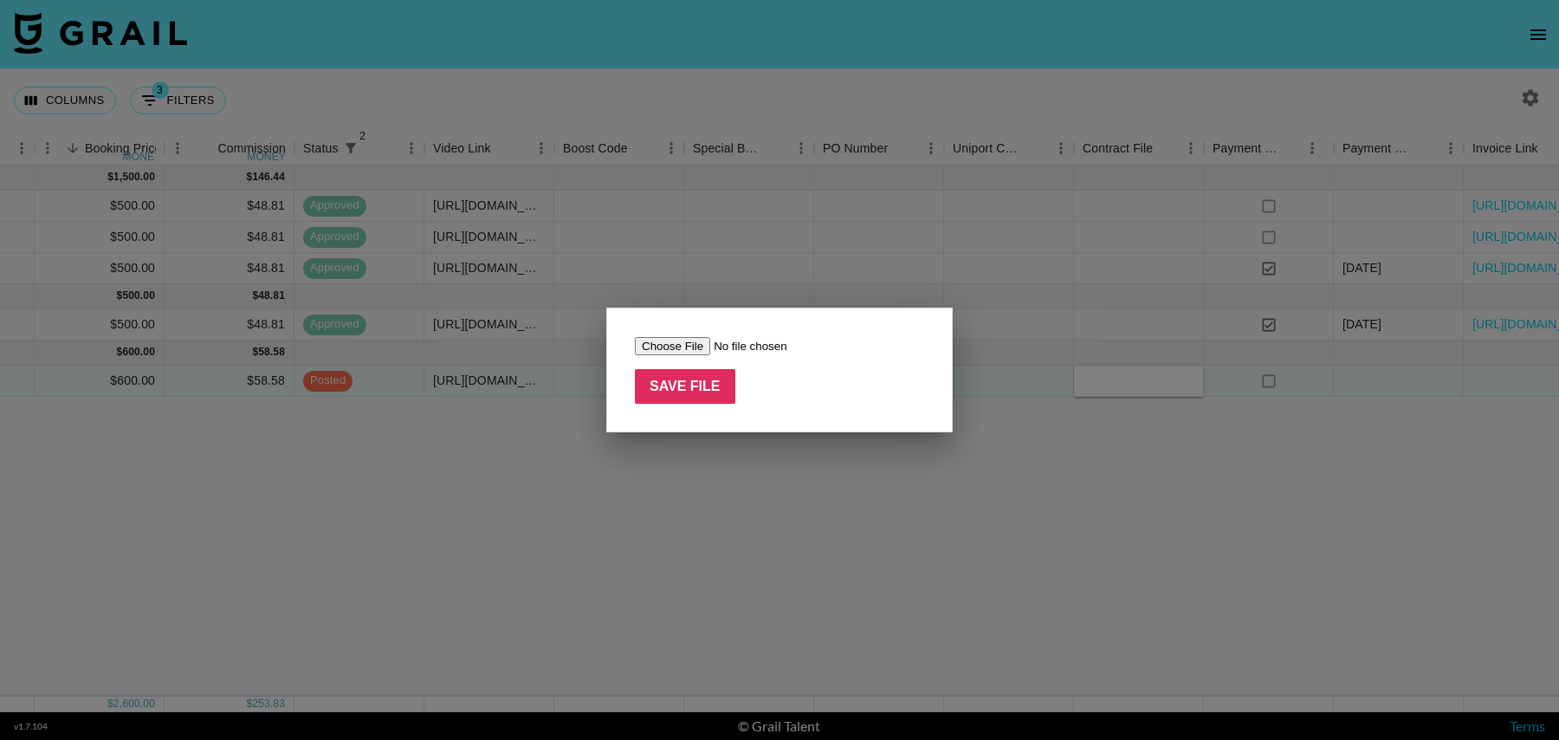
click at [655, 344] on input "file" at bounding box center [744, 346] width 219 height 18
type input "C:\fakepath\Screenshot 2025-09-25 at 09.35.14.png"
click at [677, 378] on input "Save File" at bounding box center [685, 386] width 100 height 35
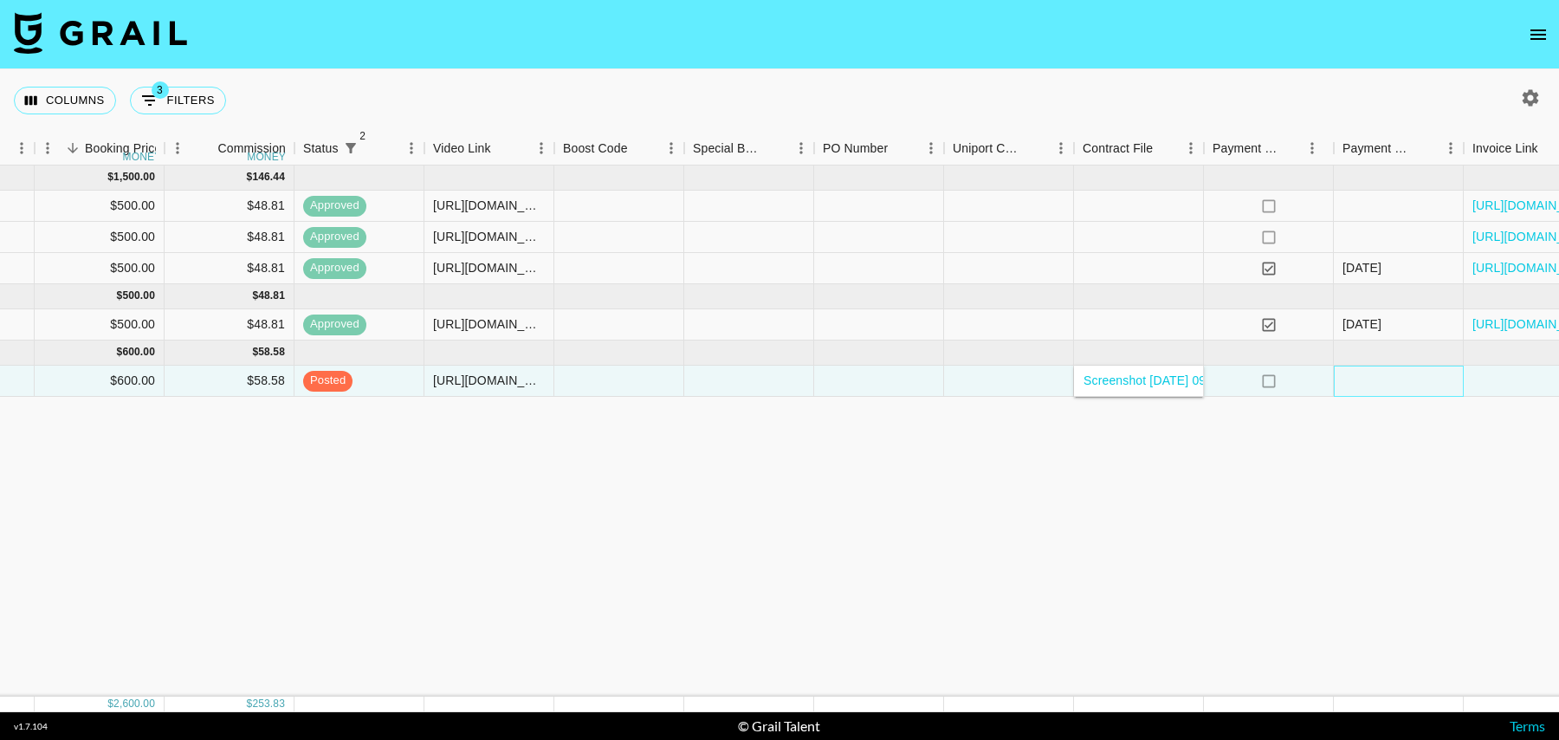
click at [1425, 384] on div at bounding box center [1399, 381] width 130 height 31
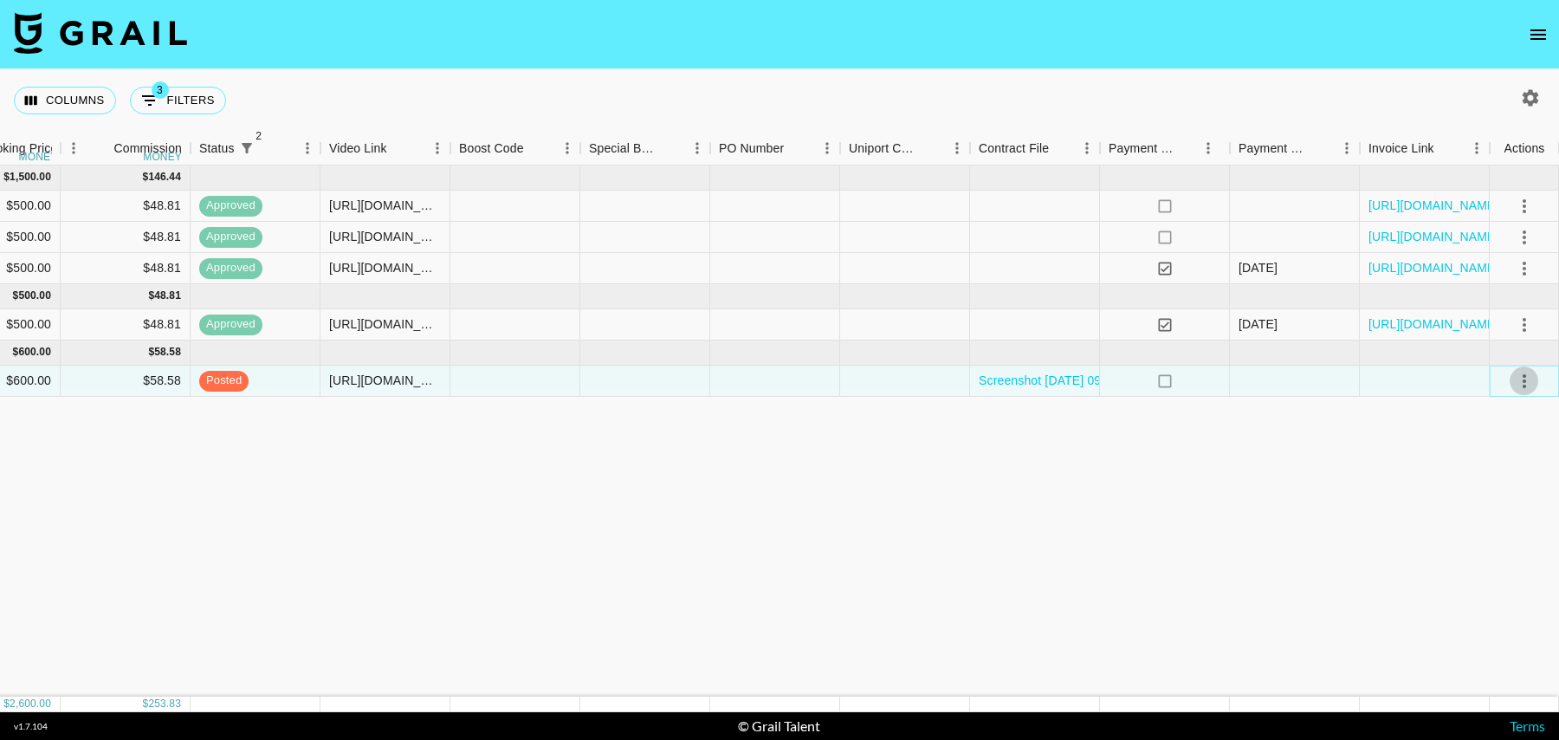
click at [1531, 380] on icon "select merge strategy" at bounding box center [1524, 381] width 21 height 21
click at [1491, 539] on div "Approve" at bounding box center [1486, 542] width 53 height 21
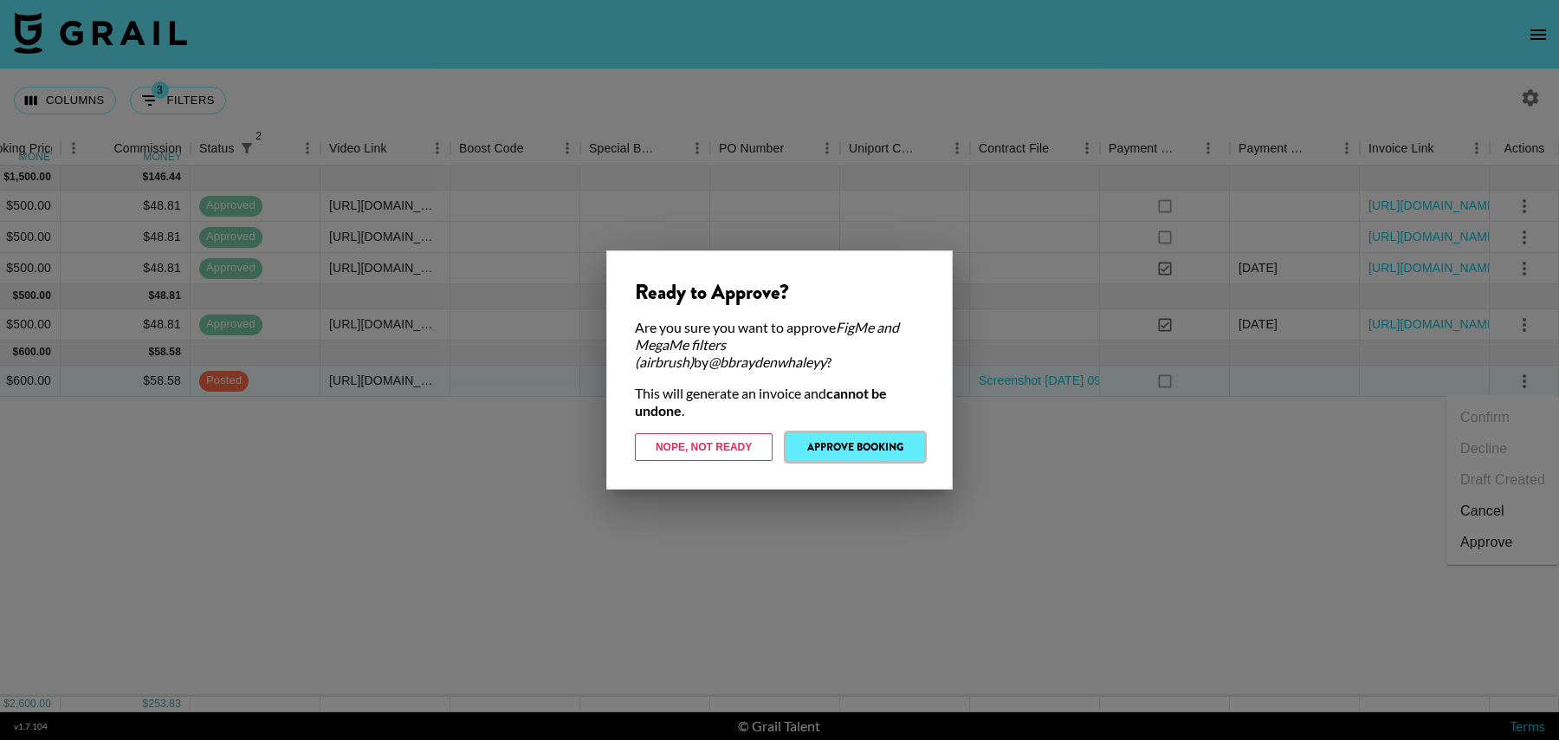
click at [884, 441] on button "Approve Booking" at bounding box center [856, 447] width 138 height 28
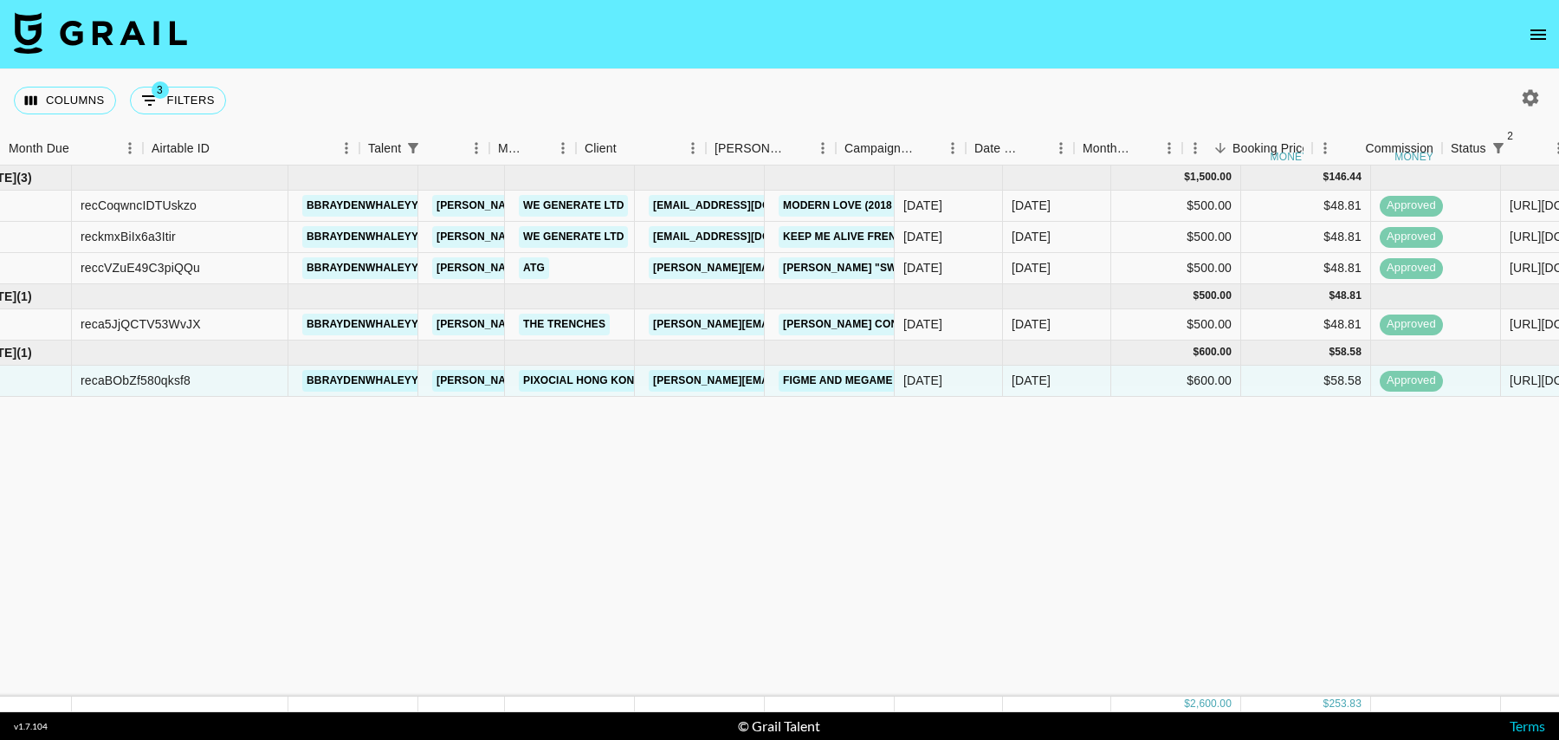
scroll to position [0, 0]
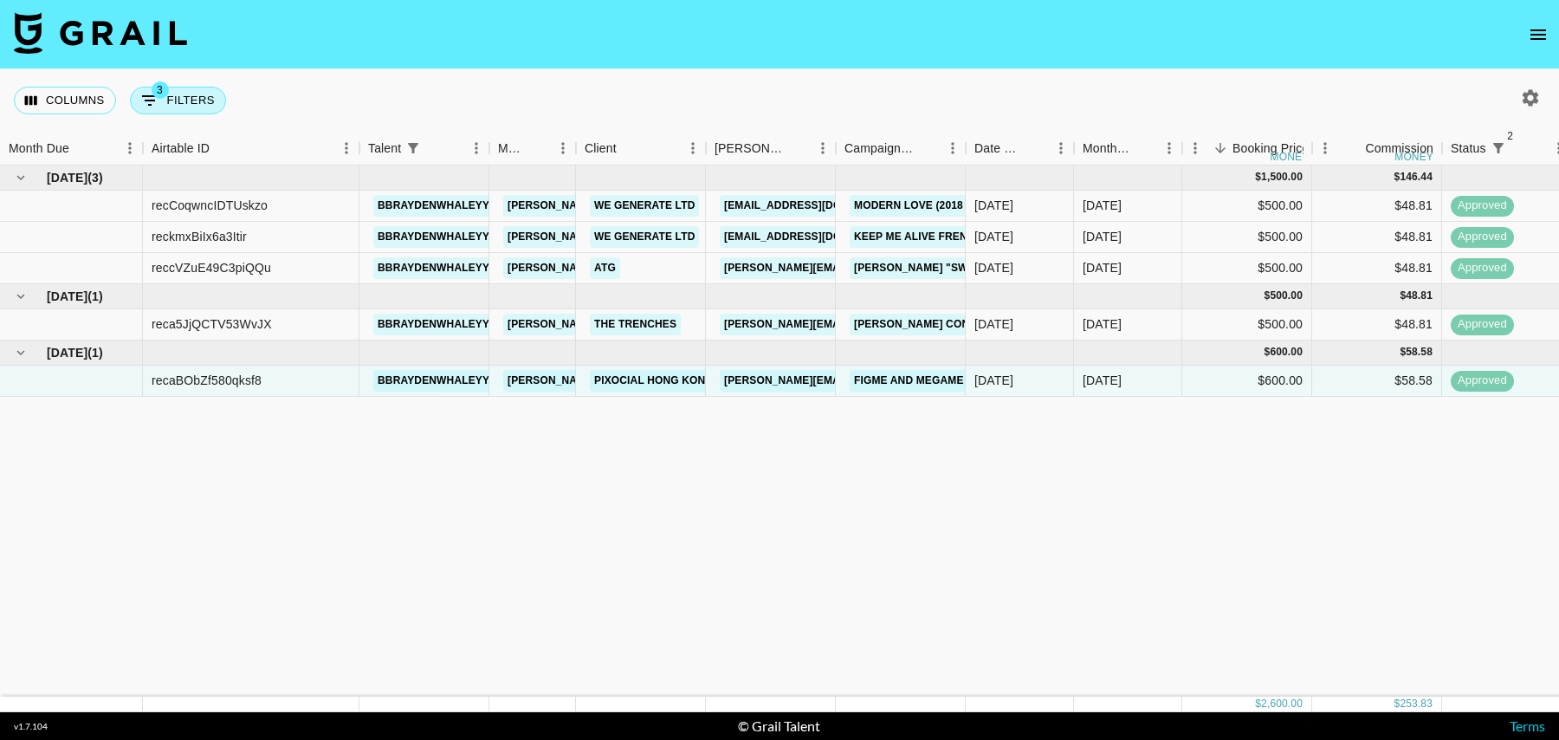
click at [217, 101] on button "3 Filters" at bounding box center [178, 101] width 96 height 28
select select "status"
select select "isNotAnyOf"
select select "status"
select select "isNotAnyOf"
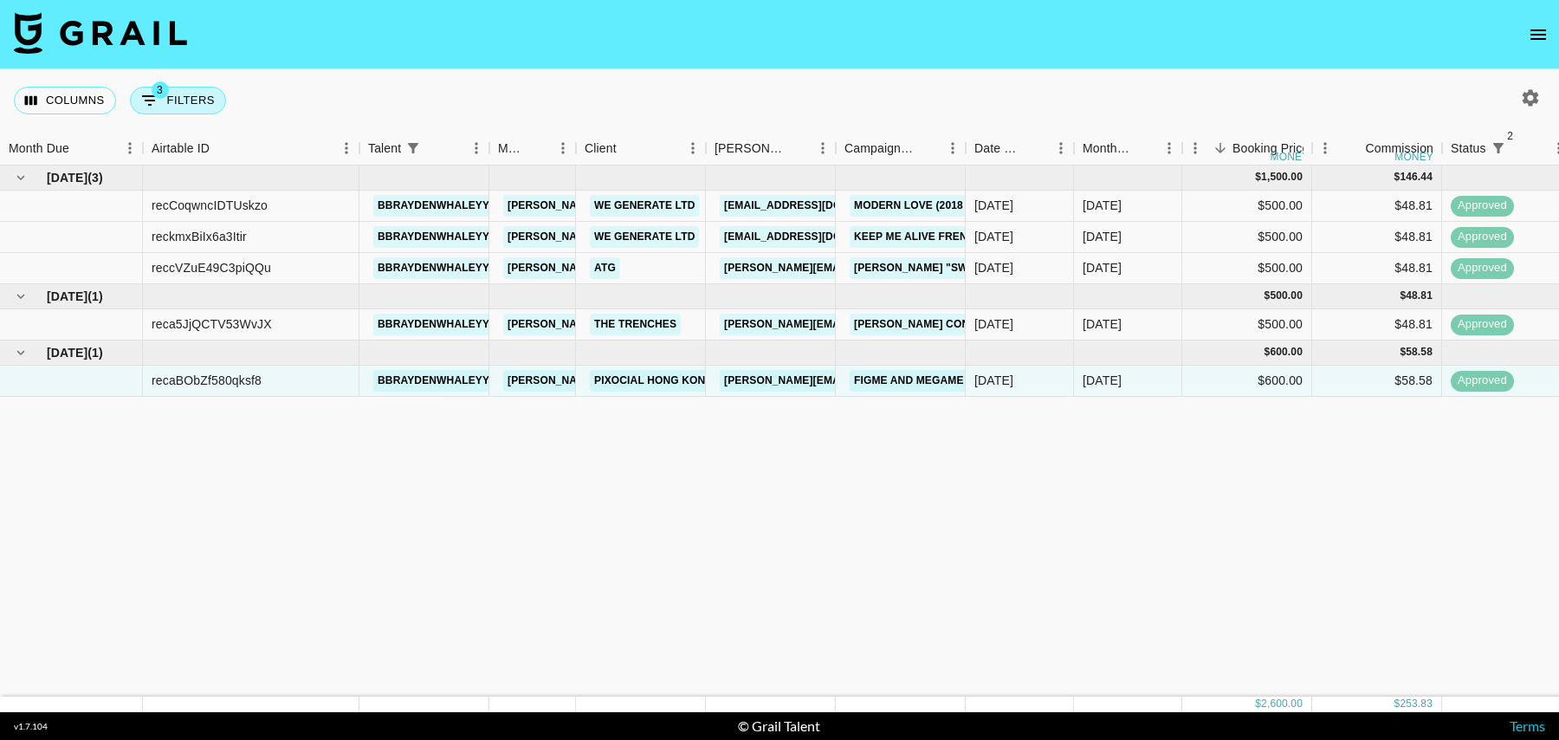
select select "talentName"
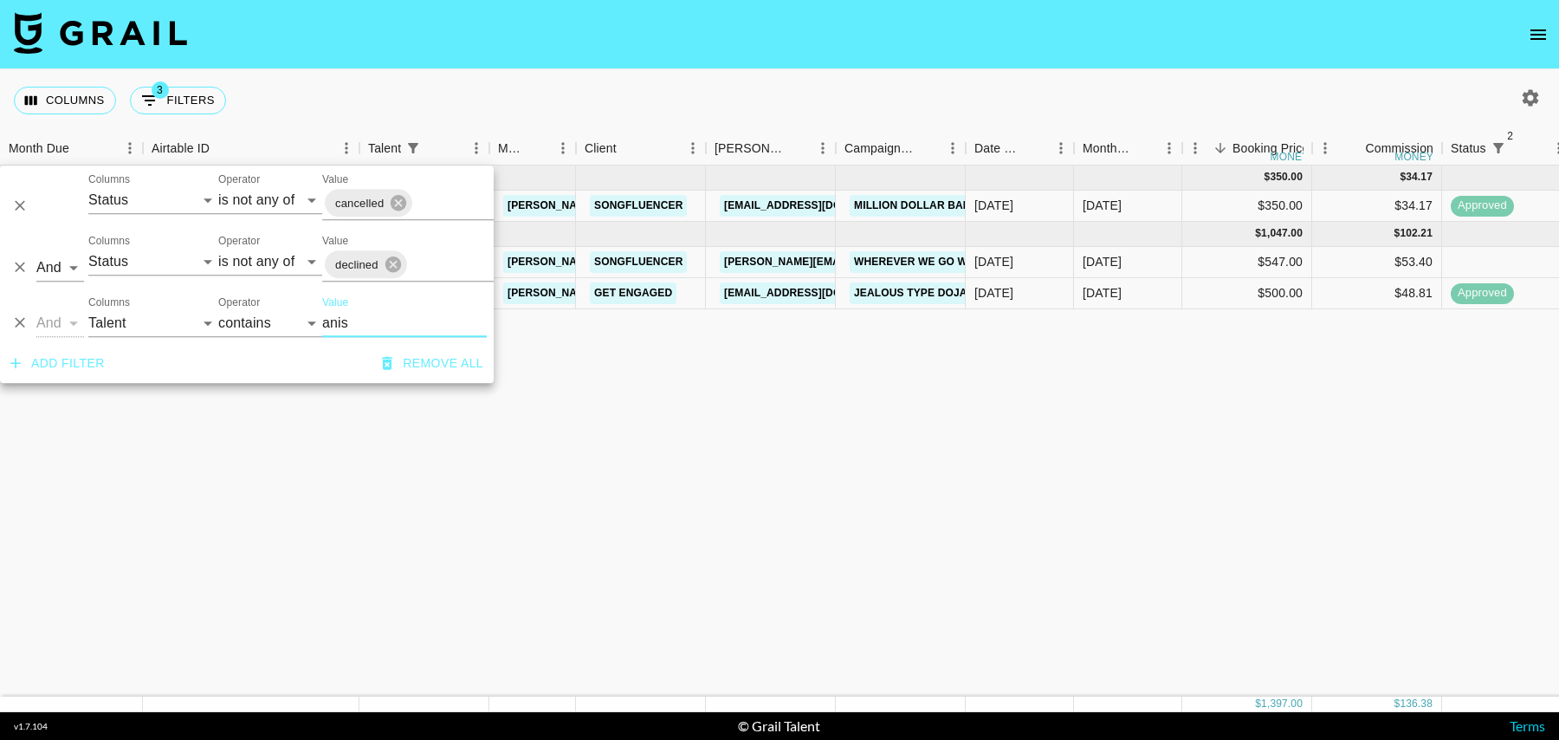
type input "anis"
click at [1204, 269] on div "$547.00" at bounding box center [1247, 262] width 130 height 31
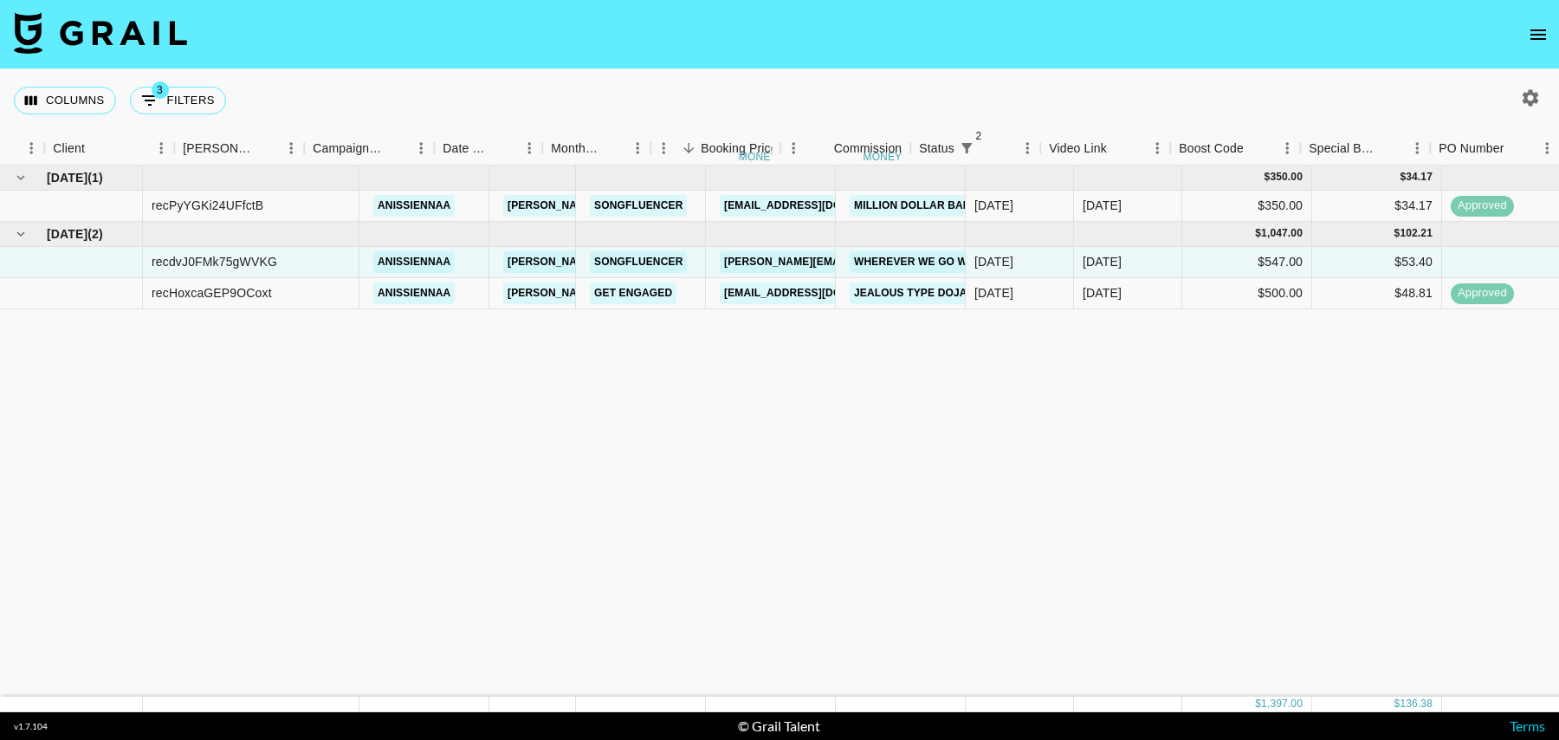
scroll to position [0, 1252]
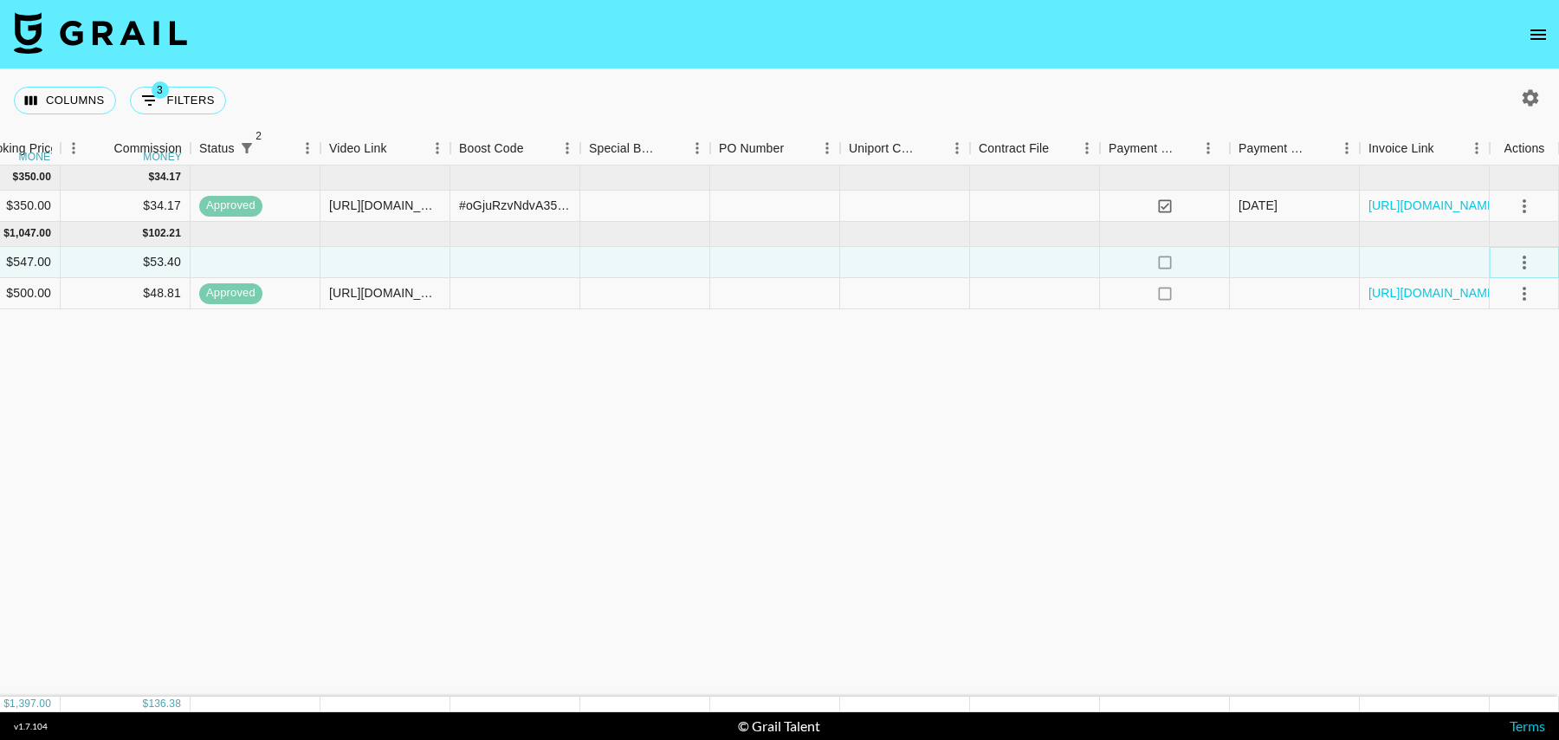
click at [1523, 260] on icon "select merge strategy" at bounding box center [1524, 263] width 3 height 14
click at [1501, 296] on li "Confirm" at bounding box center [1503, 298] width 113 height 31
click at [1302, 255] on div at bounding box center [1295, 262] width 130 height 31
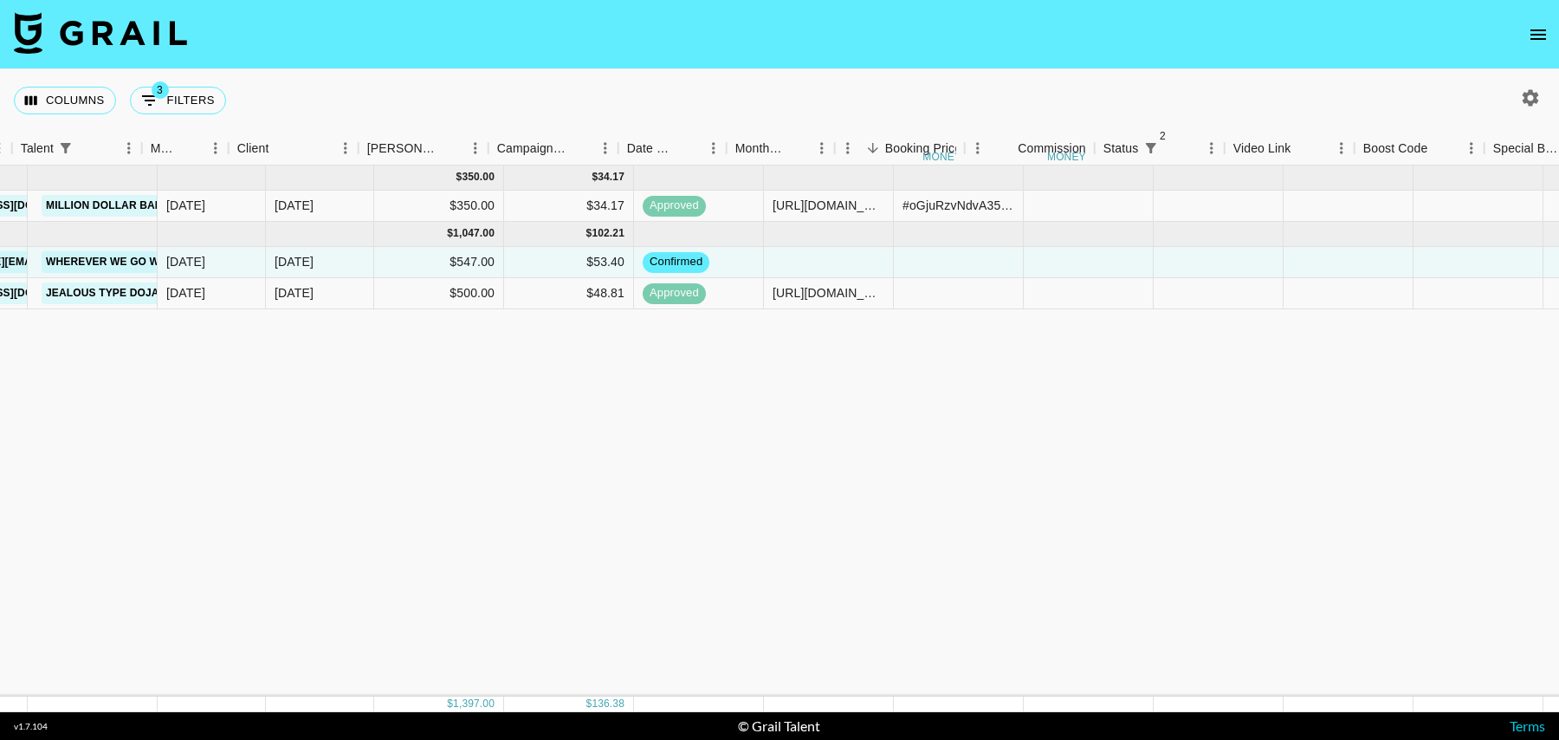
scroll to position [0, 0]
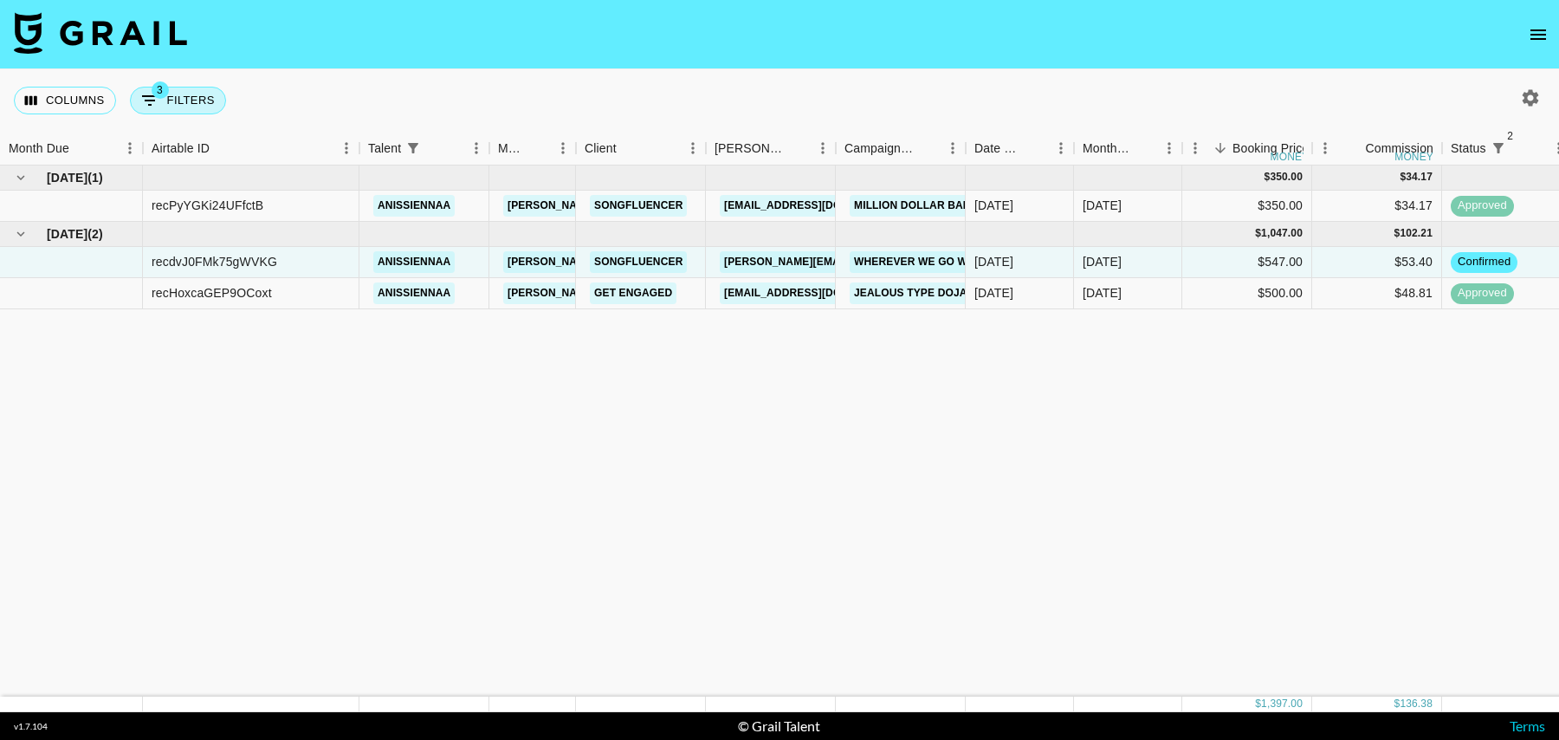
click at [157, 100] on icon "Show filters" at bounding box center [149, 100] width 21 height 21
select select "status"
select select "isNotAnyOf"
select select "status"
select select "isNotAnyOf"
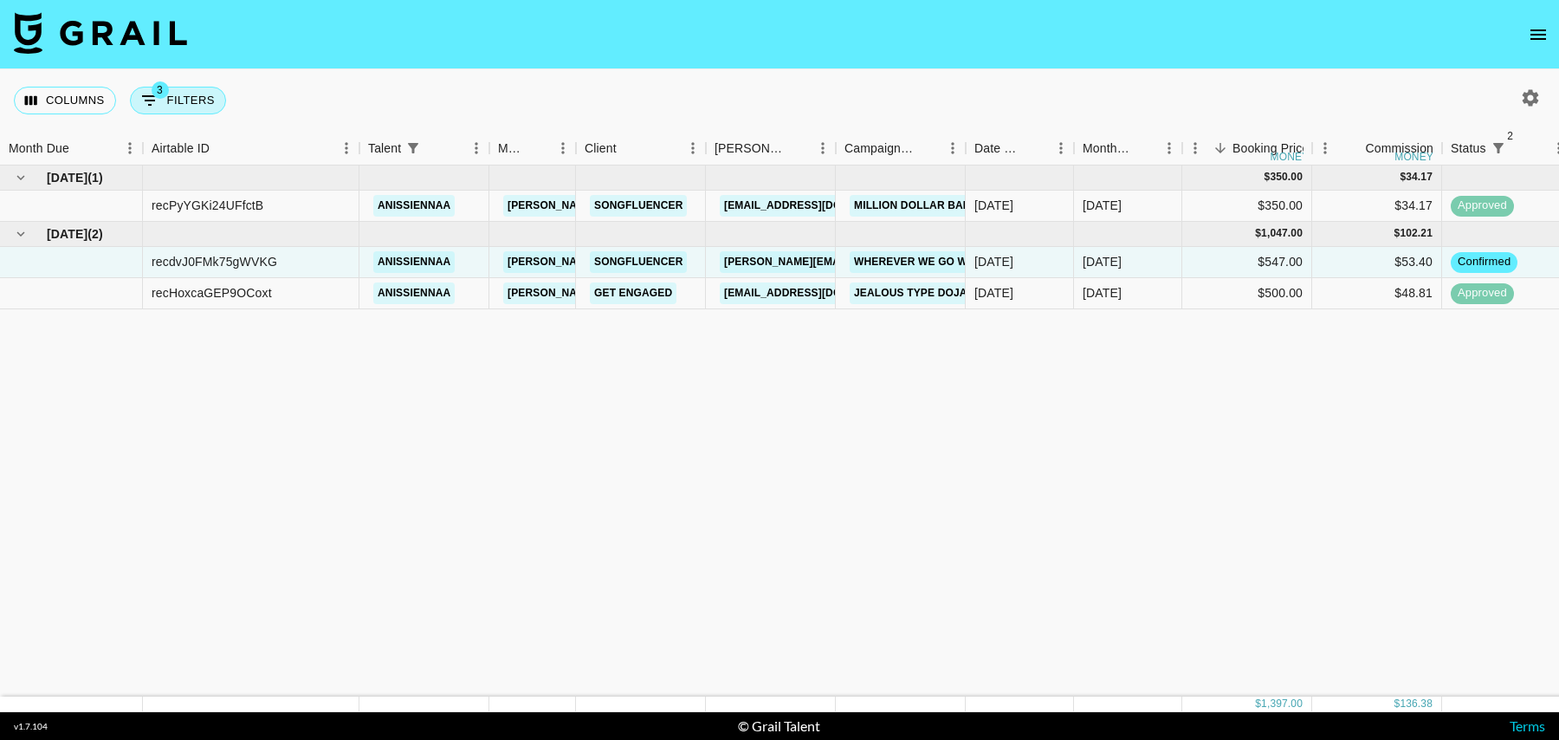
select select "talentName"
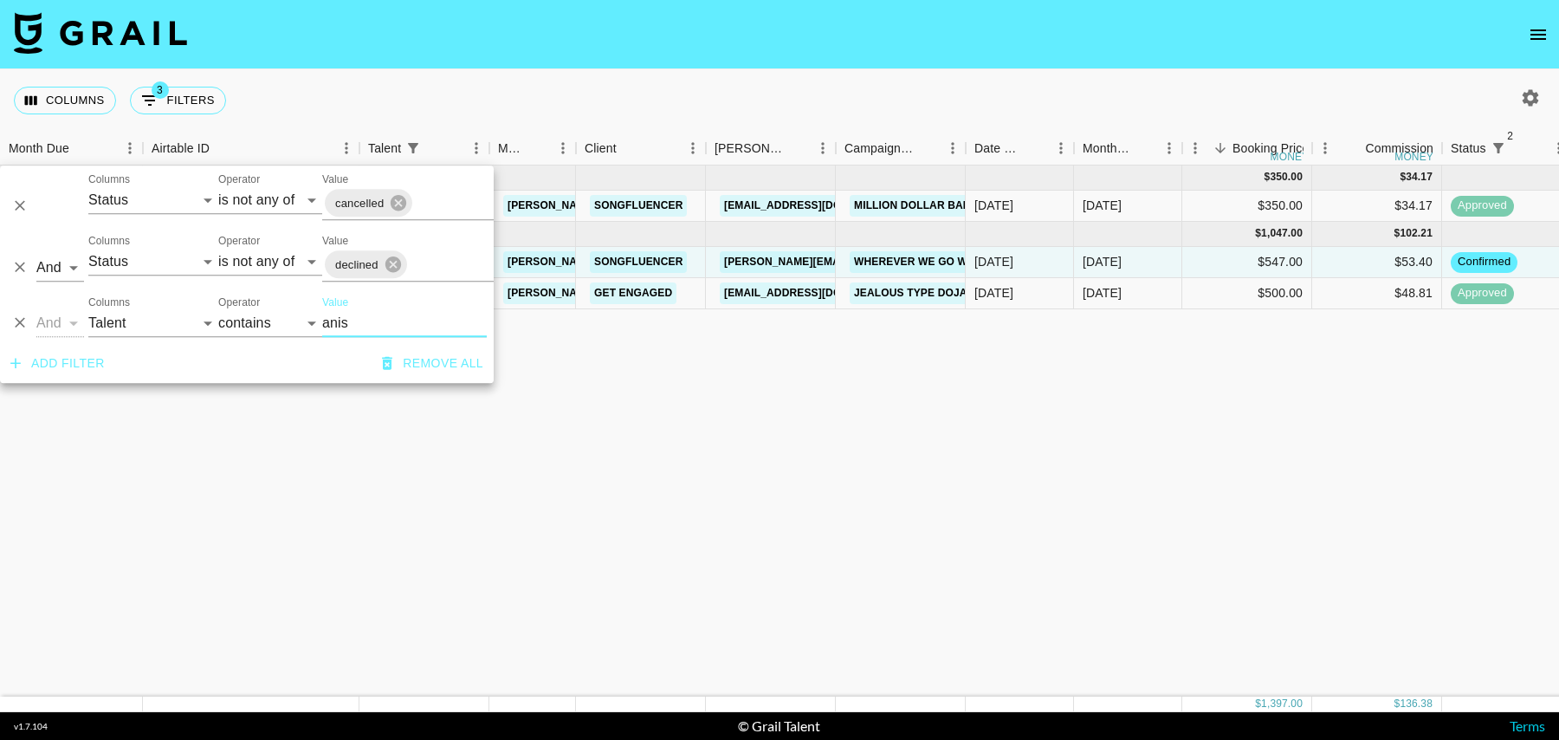
drag, startPoint x: 364, startPoint y: 318, endPoint x: 286, endPoint y: 318, distance: 78.0
click at [287, 318] on div "And Or Columns Grail Platform ID Airtable ID Talent Manager Client Booker Campa…" at bounding box center [247, 315] width 494 height 55
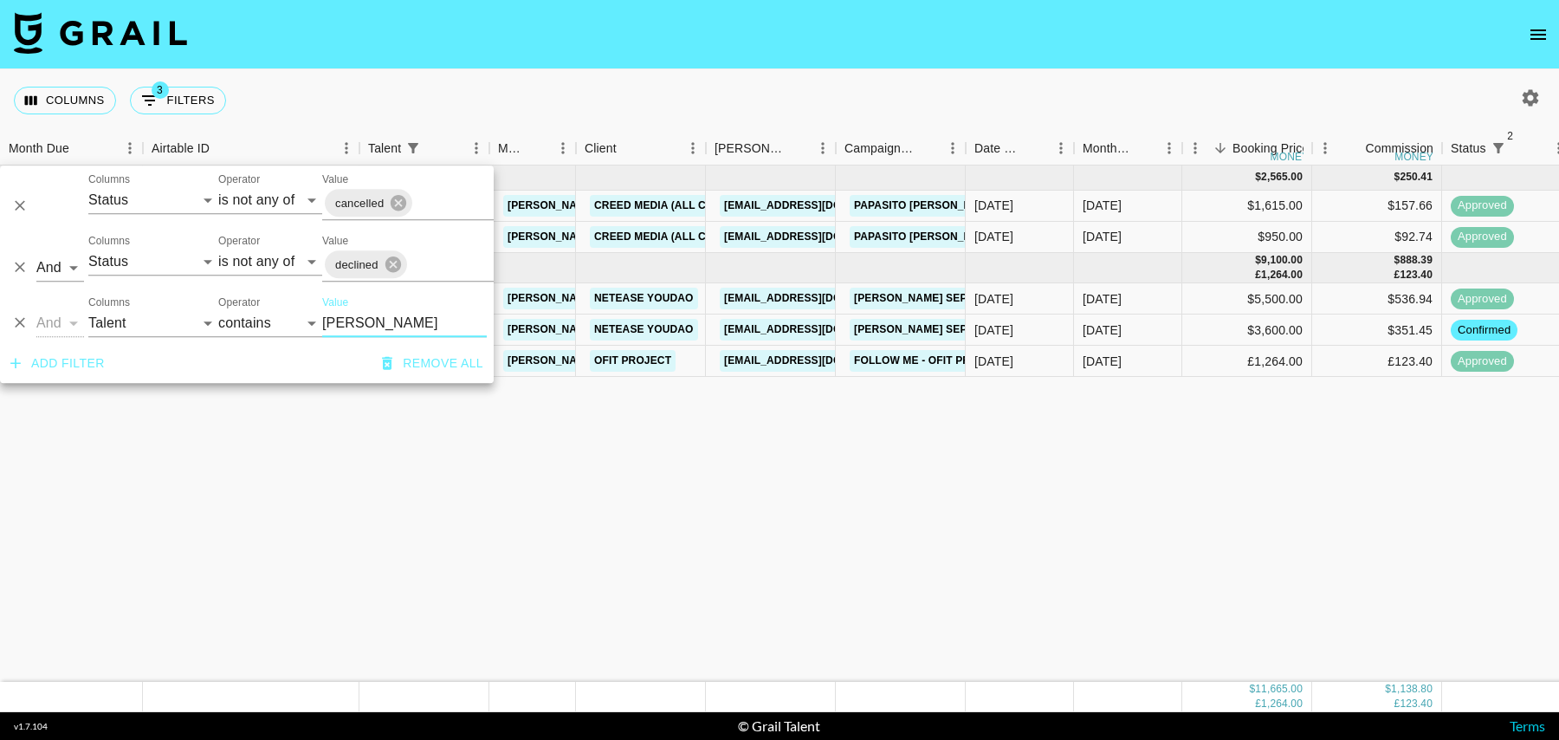
type input "leah"
click at [1163, 328] on div "Sep '25" at bounding box center [1128, 329] width 108 height 31
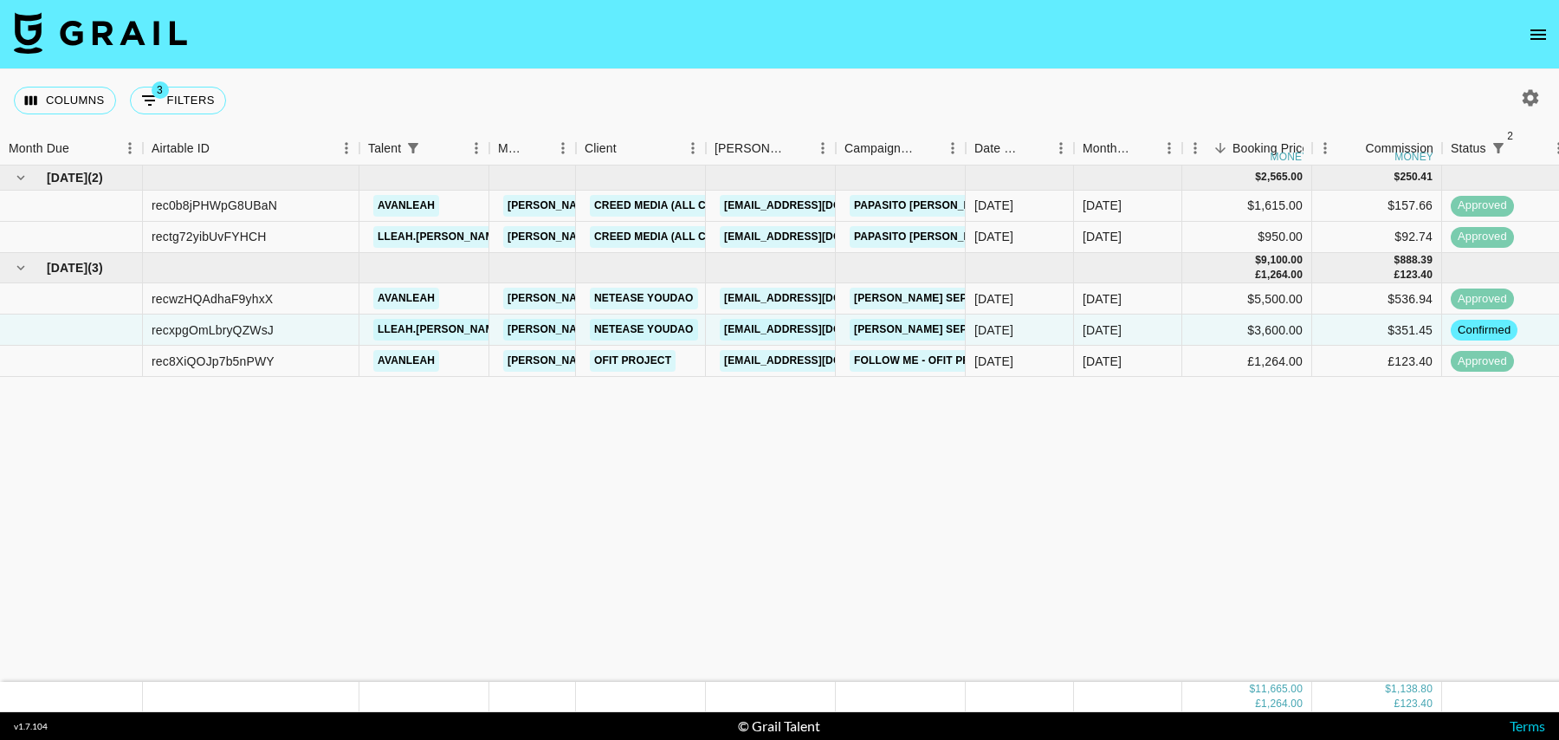
scroll to position [0, 1252]
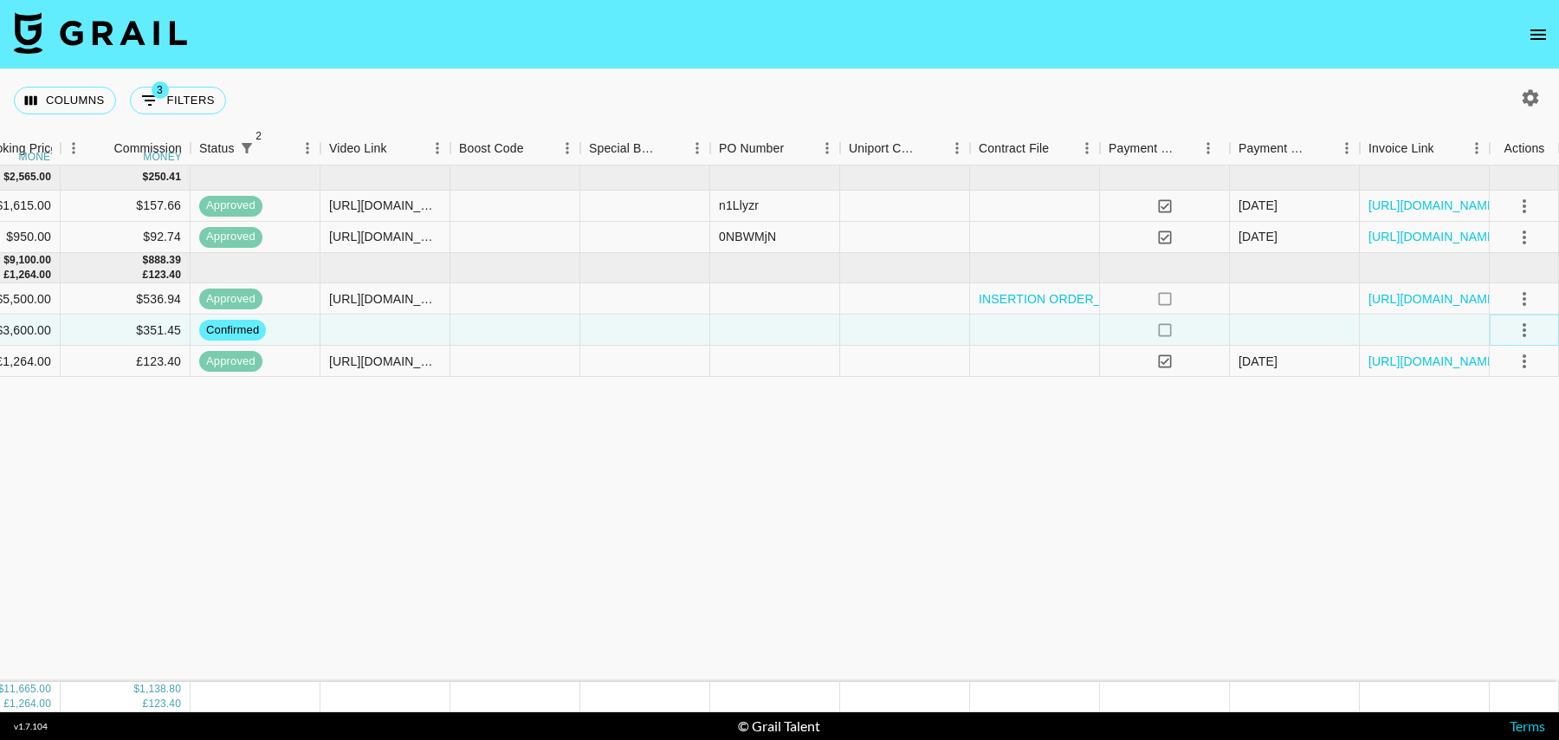
click at [1514, 321] on icon "select merge strategy" at bounding box center [1524, 330] width 21 height 21
click at [1484, 426] on li "Draft Created" at bounding box center [1503, 429] width 113 height 31
click at [1057, 332] on div at bounding box center [1035, 329] width 130 height 31
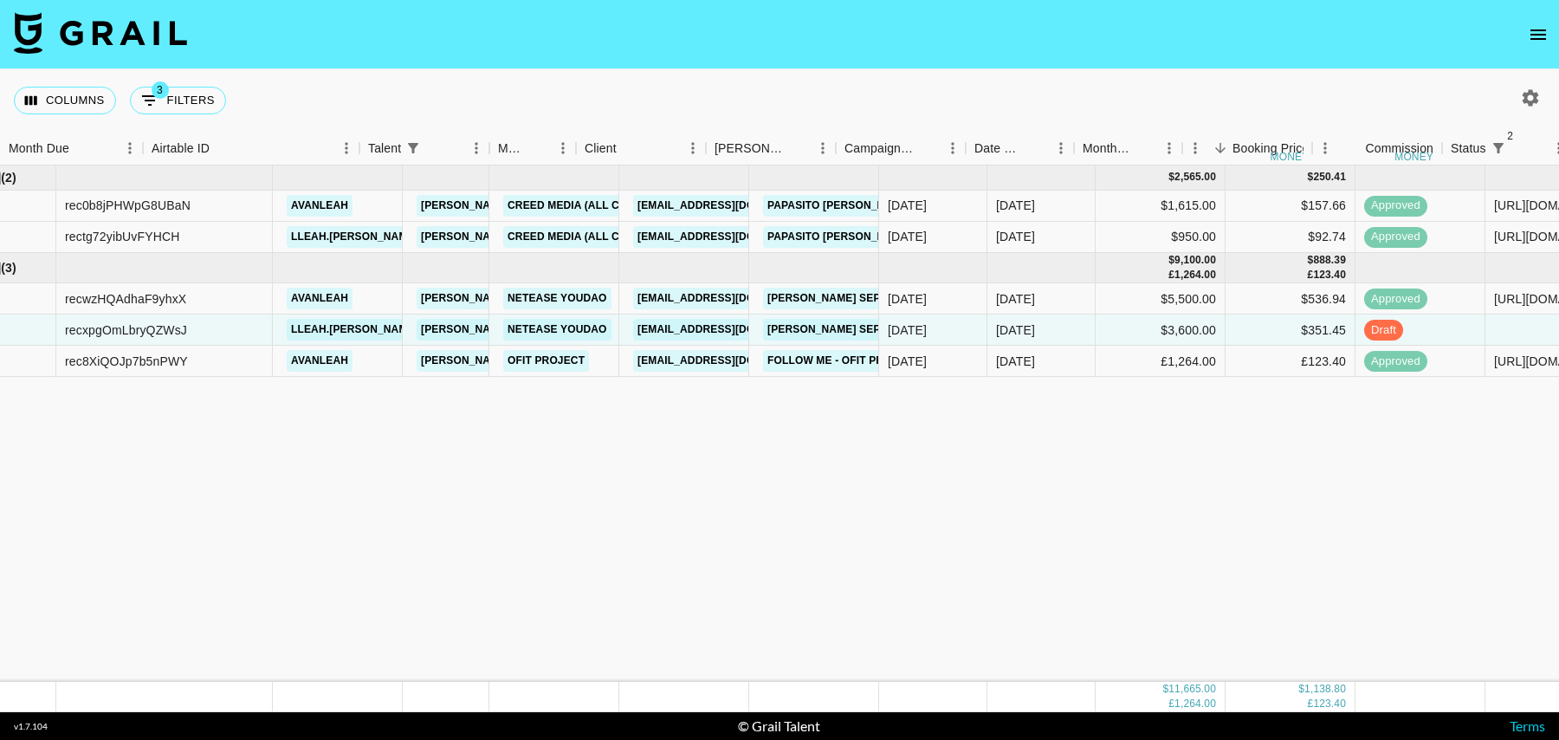
scroll to position [0, 0]
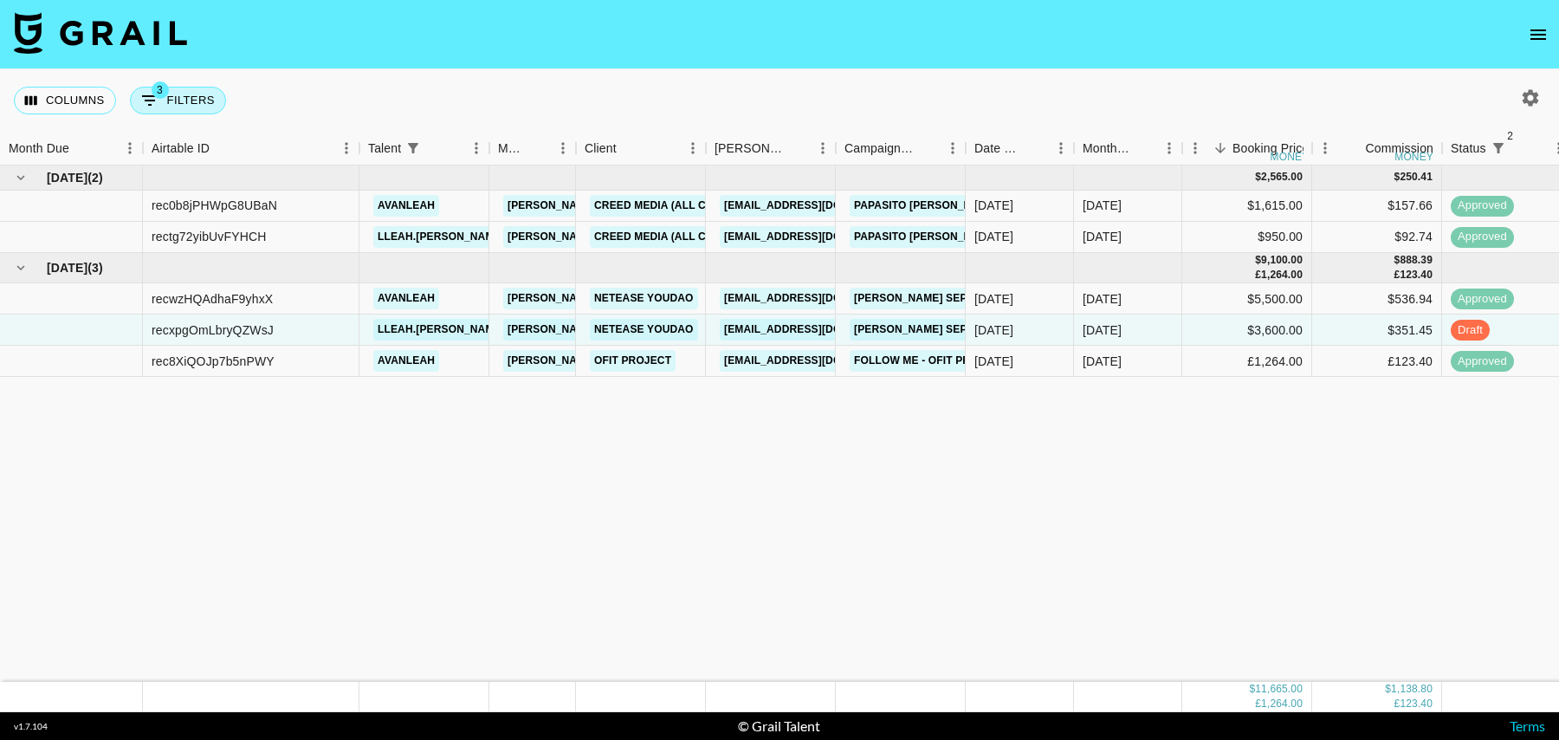
click at [206, 94] on button "3 Filters" at bounding box center [178, 101] width 96 height 28
select select "status"
select select "isNotAnyOf"
select select "status"
select select "isNotAnyOf"
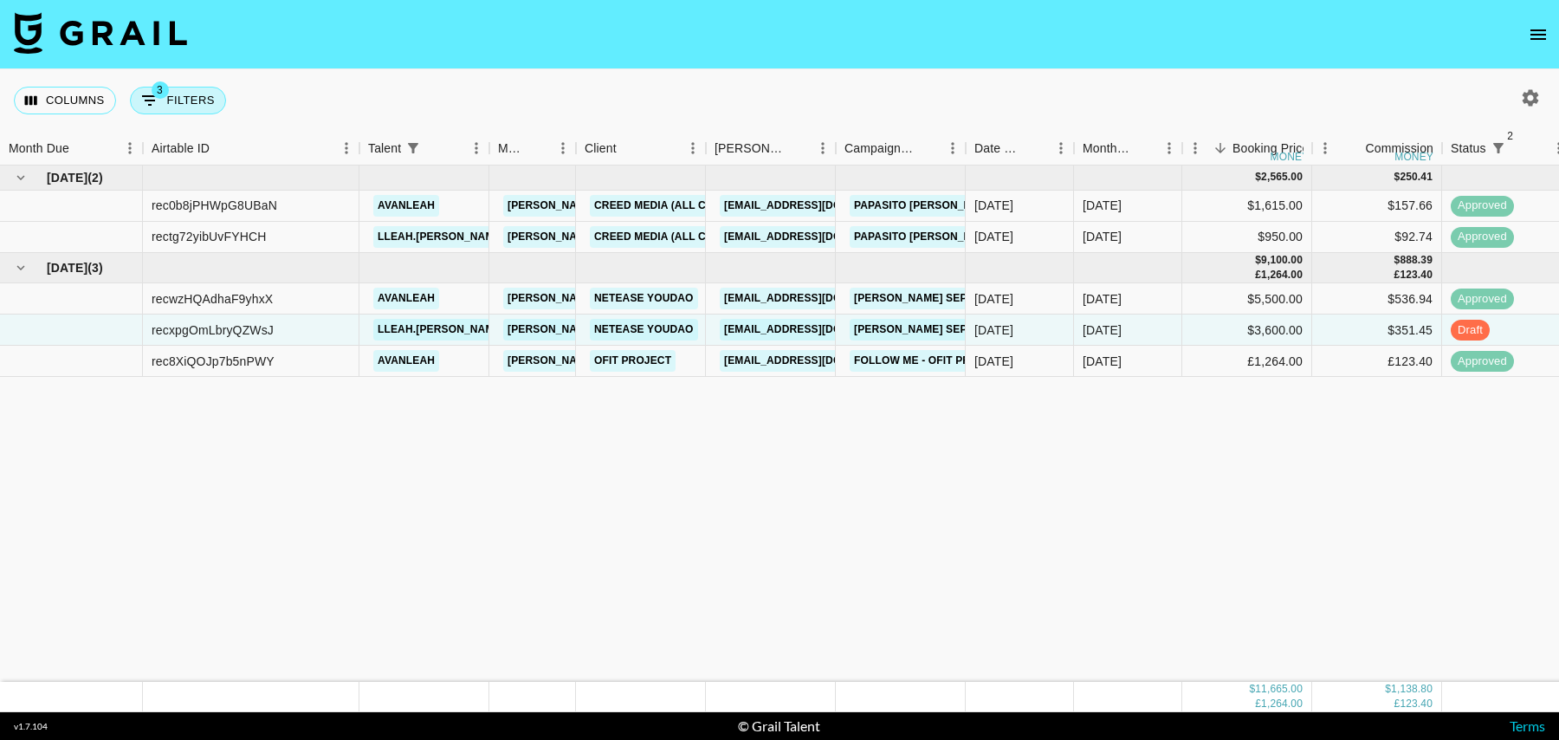
select select "talentName"
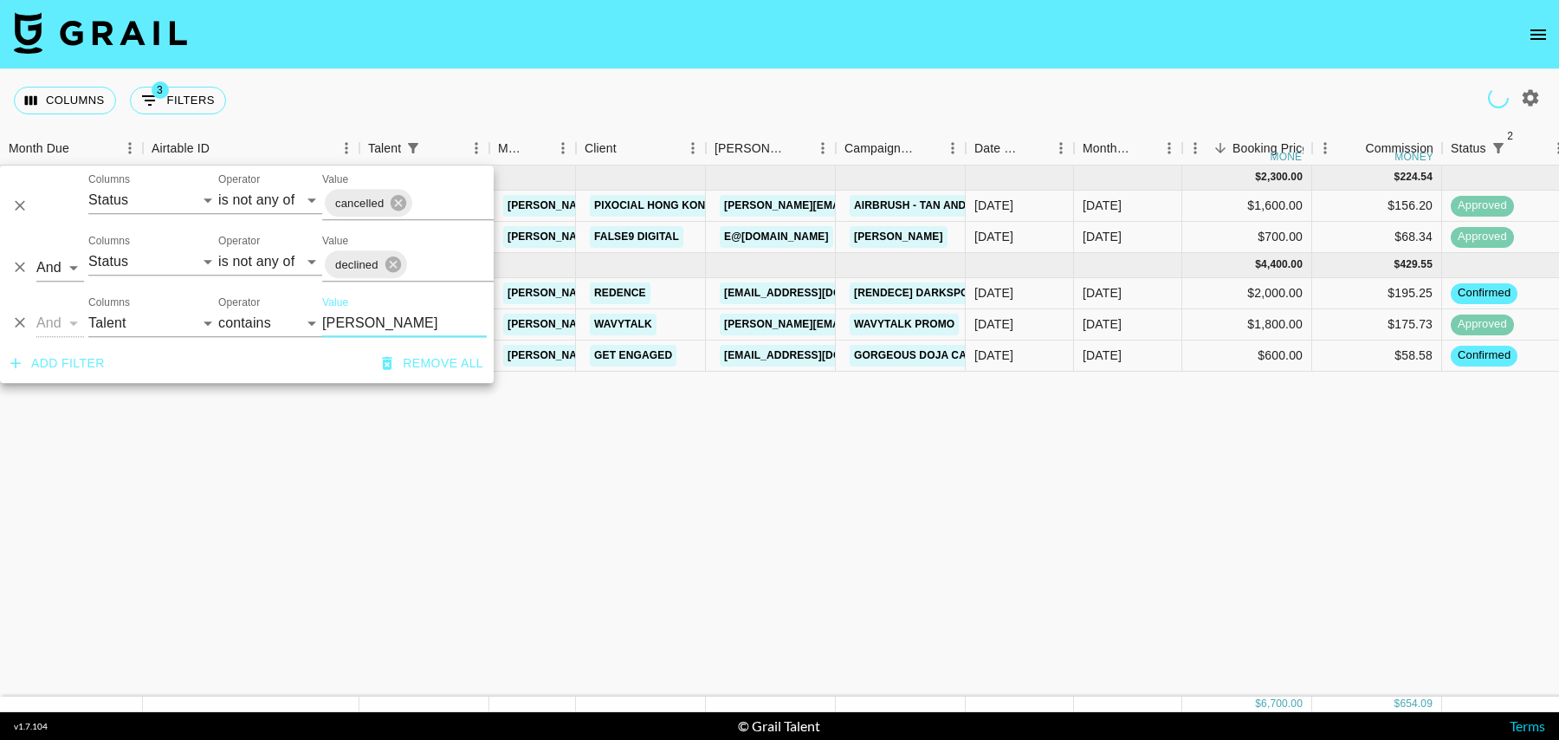
drag, startPoint x: 366, startPoint y: 318, endPoint x: 297, endPoint y: 318, distance: 68.4
click at [297, 318] on div "And Or Columns Grail Platform ID Airtable ID Talent Manager Client Booker Campa…" at bounding box center [247, 315] width 494 height 55
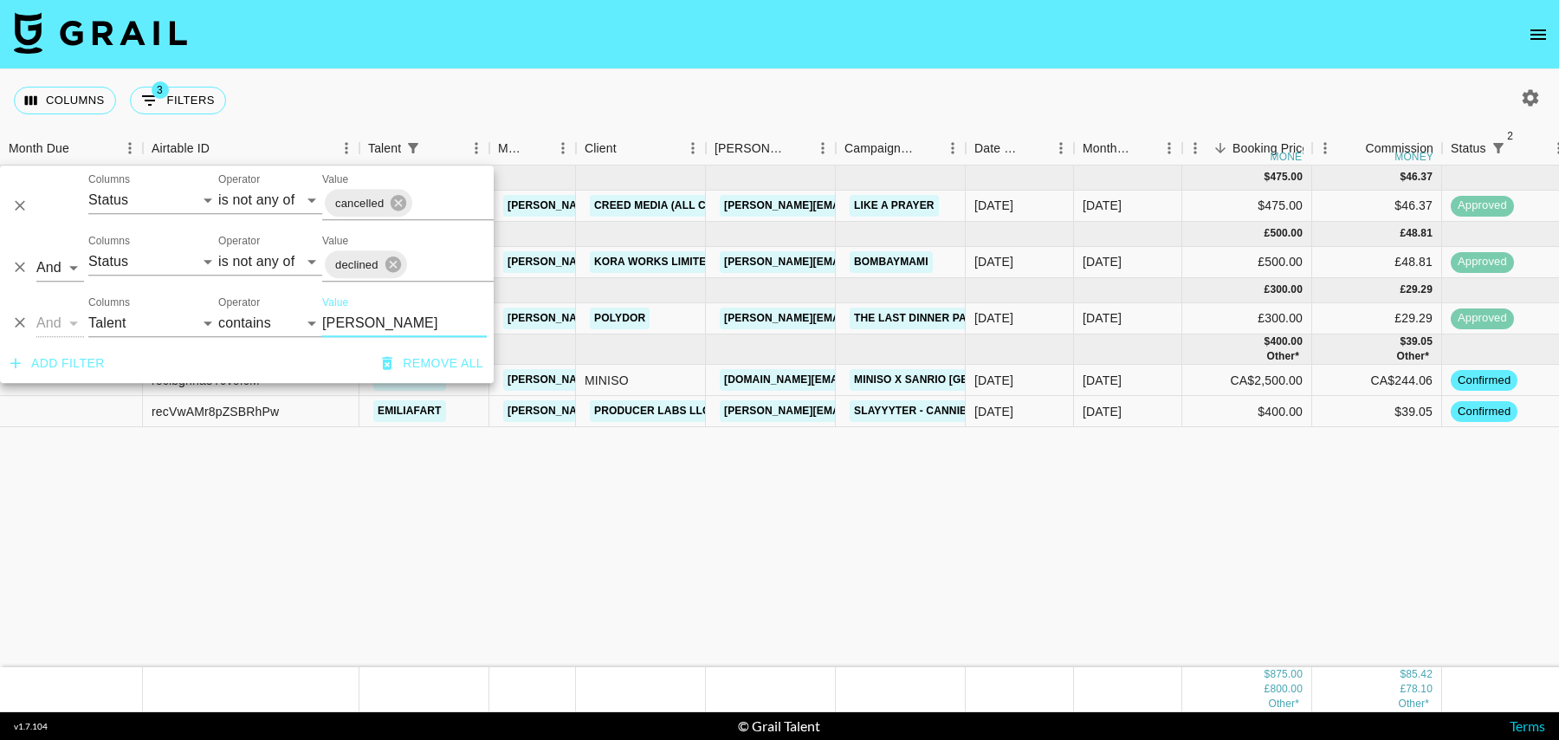
type input "emil"
click at [1221, 414] on div "$400.00" at bounding box center [1247, 411] width 130 height 31
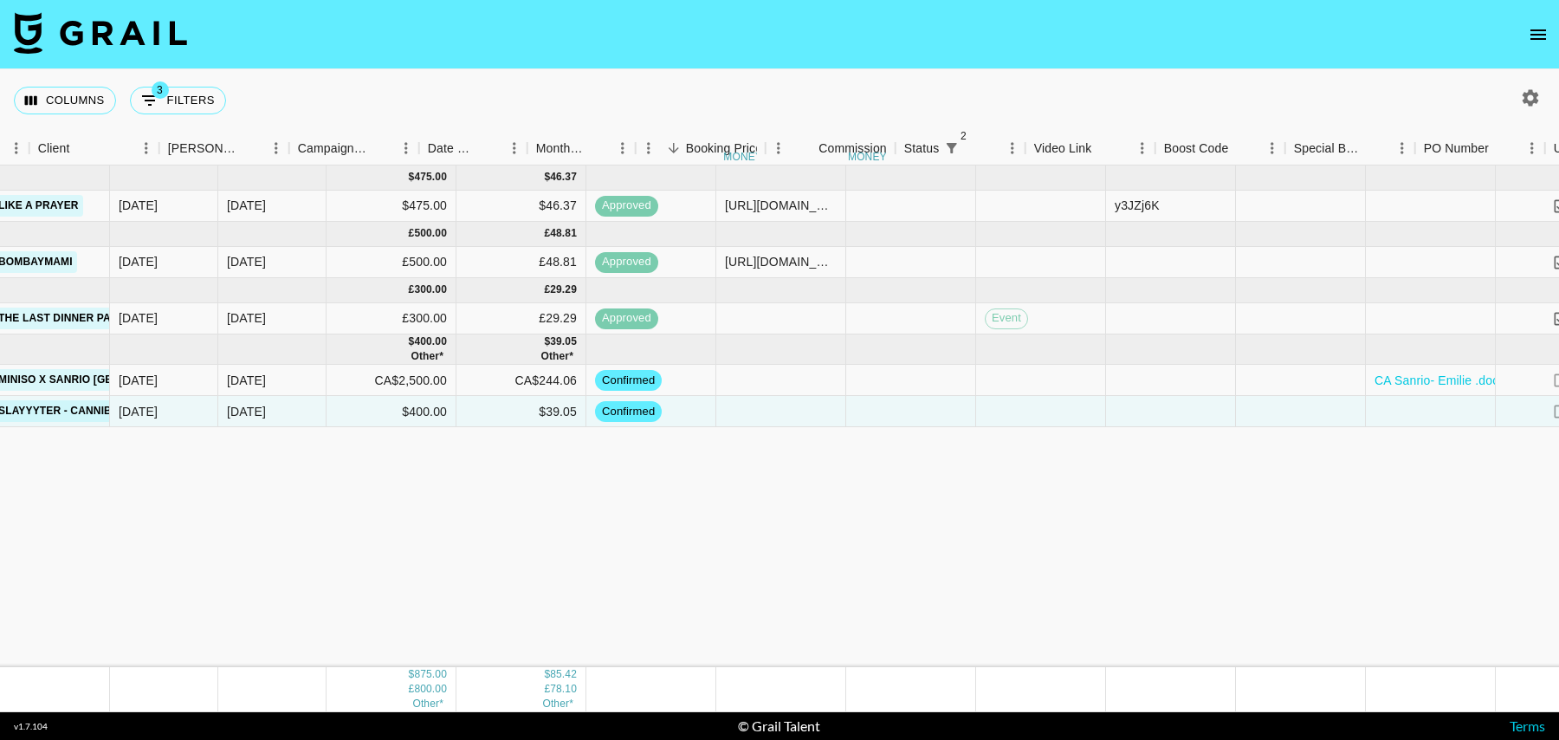
scroll to position [0, 1252]
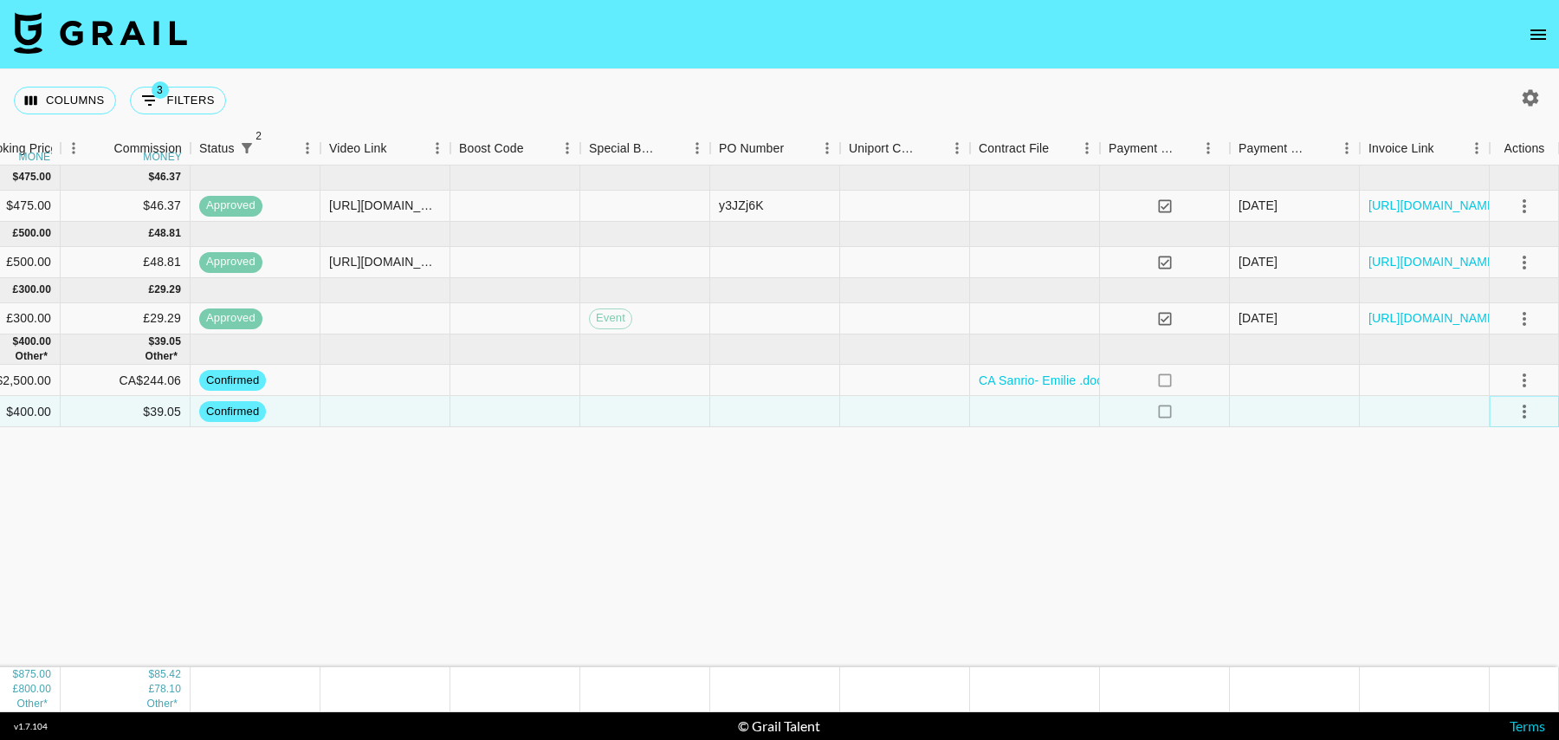
click at [1529, 403] on icon "select merge strategy" at bounding box center [1524, 411] width 21 height 21
click at [1491, 507] on li "Draft Created" at bounding box center [1503, 510] width 113 height 31
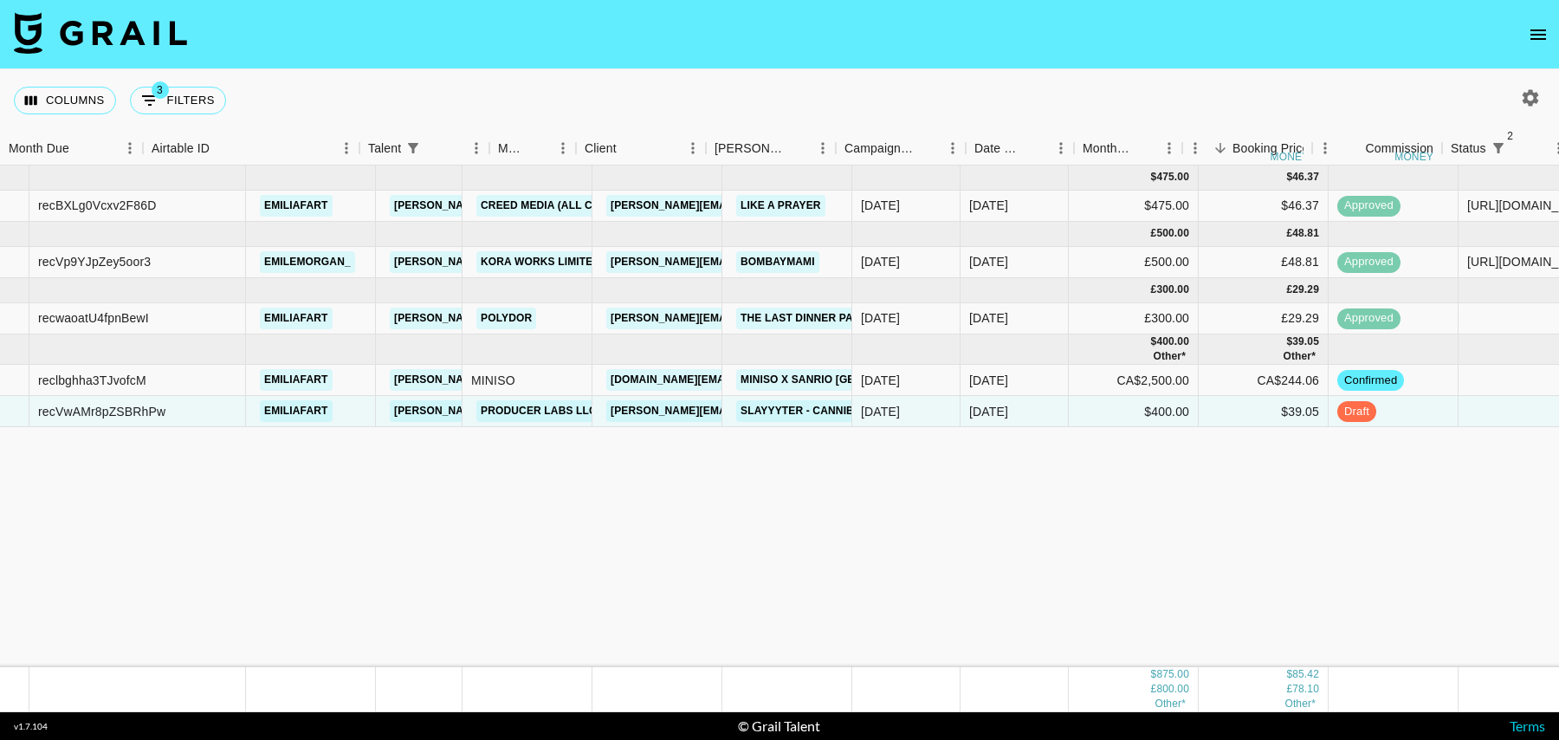
scroll to position [0, 0]
